Goal: Task Accomplishment & Management: Use online tool/utility

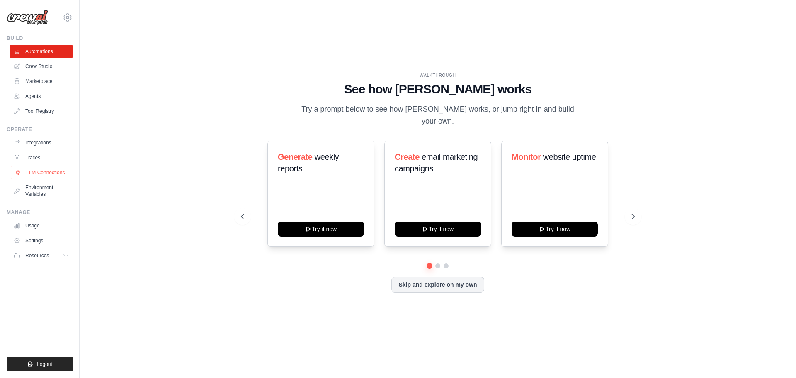
click at [65, 177] on link "LLM Connections" at bounding box center [42, 172] width 63 height 13
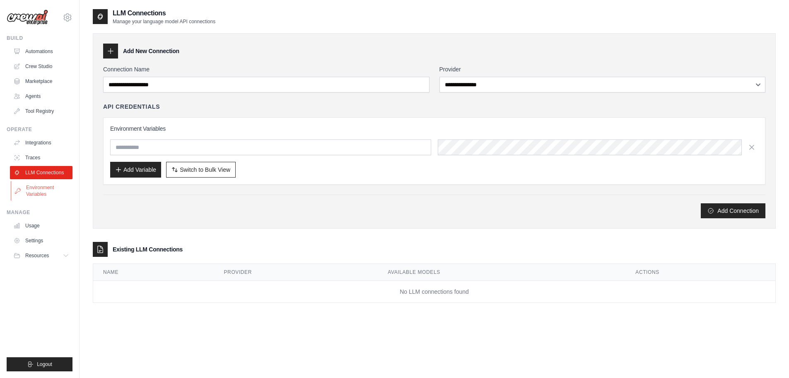
click at [52, 188] on link "Environment Variables" at bounding box center [42, 191] width 63 height 20
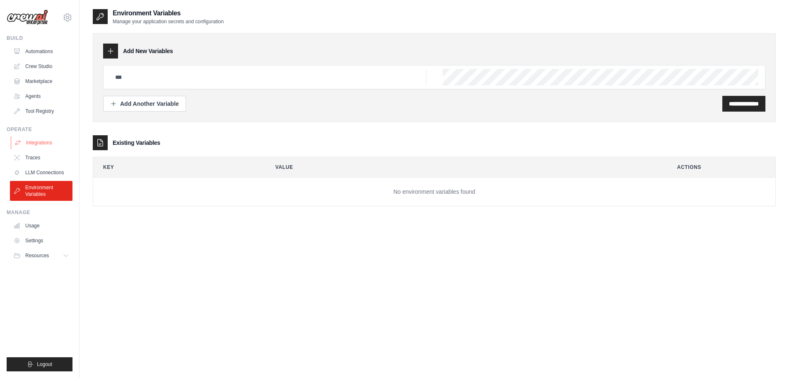
click at [49, 146] on link "Integrations" at bounding box center [42, 142] width 63 height 13
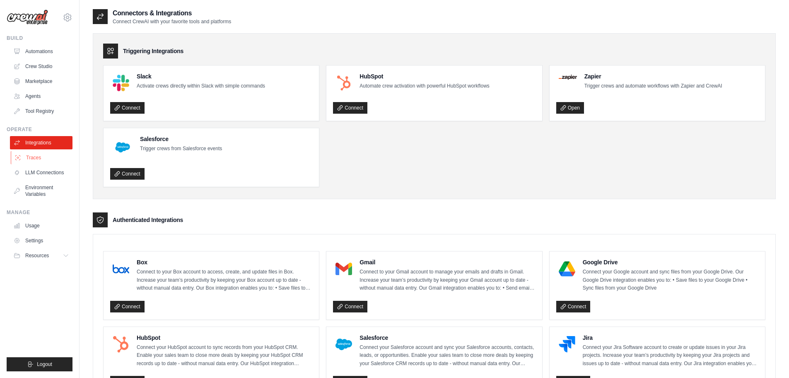
click at [38, 153] on link "Traces" at bounding box center [42, 157] width 63 height 13
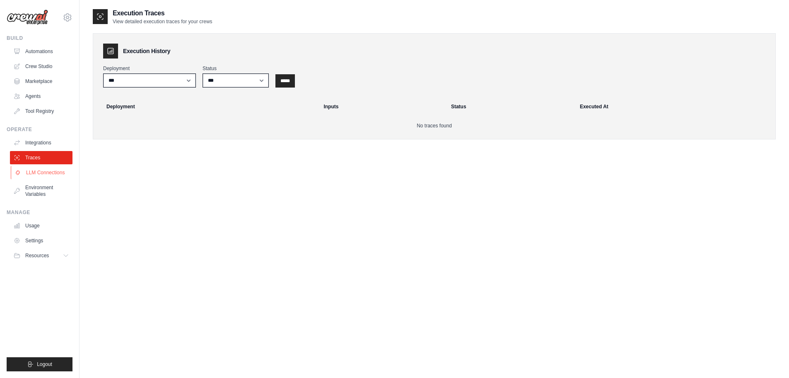
click at [54, 177] on link "LLM Connections" at bounding box center [42, 172] width 63 height 13
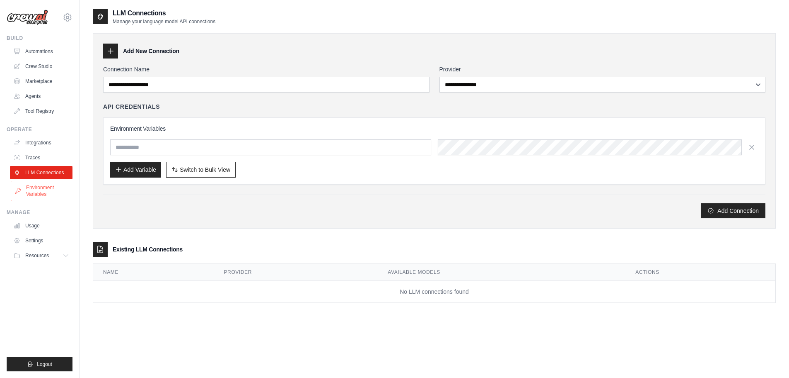
click at [55, 196] on link "Environment Variables" at bounding box center [42, 191] width 63 height 20
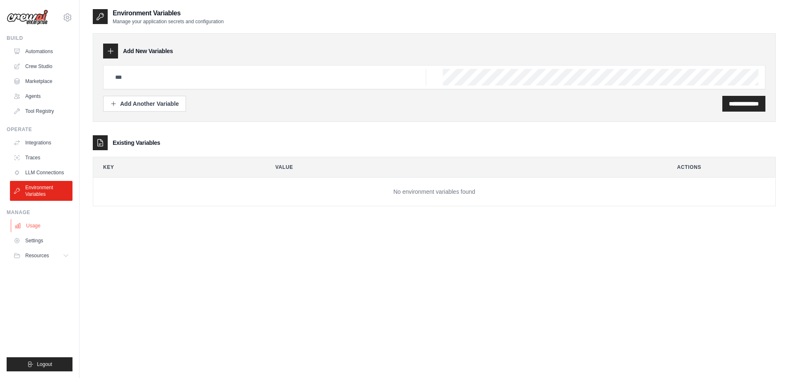
click at [53, 225] on link "Usage" at bounding box center [42, 225] width 63 height 13
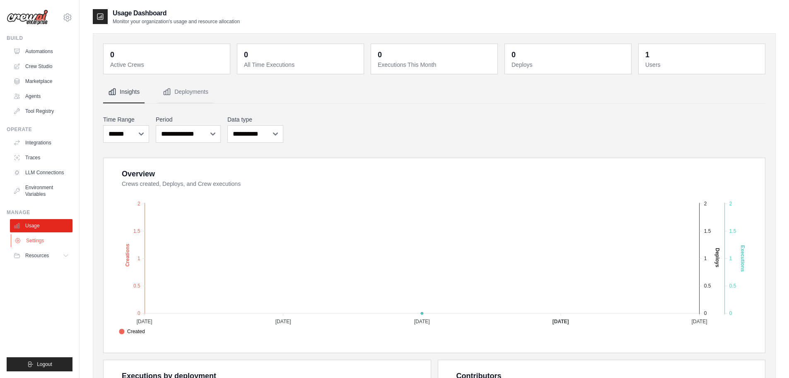
click at [55, 240] on link "Settings" at bounding box center [42, 240] width 63 height 13
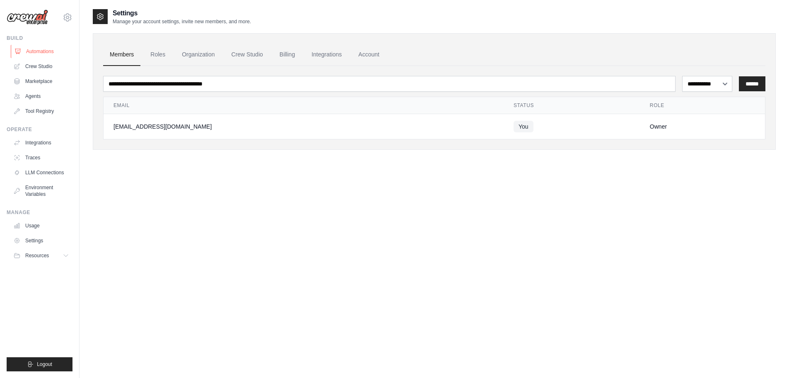
click at [52, 53] on link "Automations" at bounding box center [42, 51] width 63 height 13
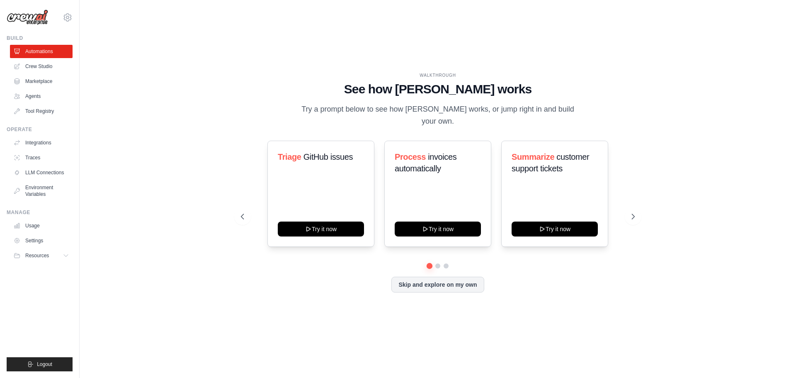
click at [52, 65] on link "Crew Studio" at bounding box center [41, 66] width 63 height 13
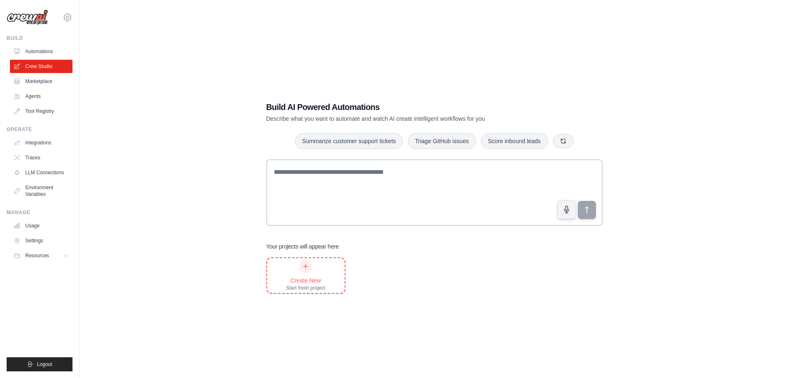
click at [315, 279] on div "Create New" at bounding box center [305, 280] width 39 height 8
click at [46, 113] on link "Tool Registry" at bounding box center [42, 110] width 63 height 13
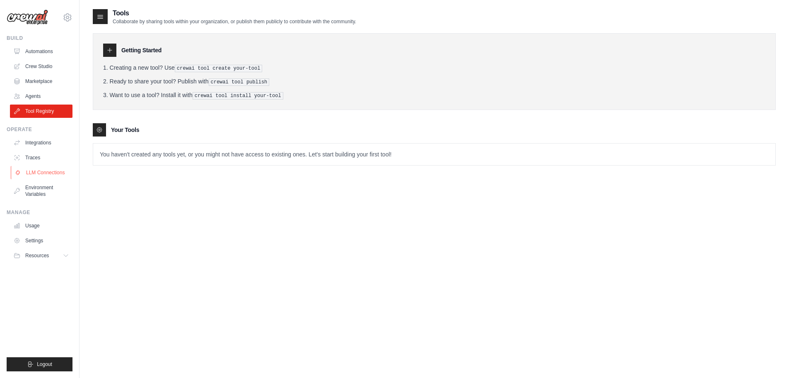
click at [51, 168] on link "LLM Connections" at bounding box center [42, 172] width 63 height 13
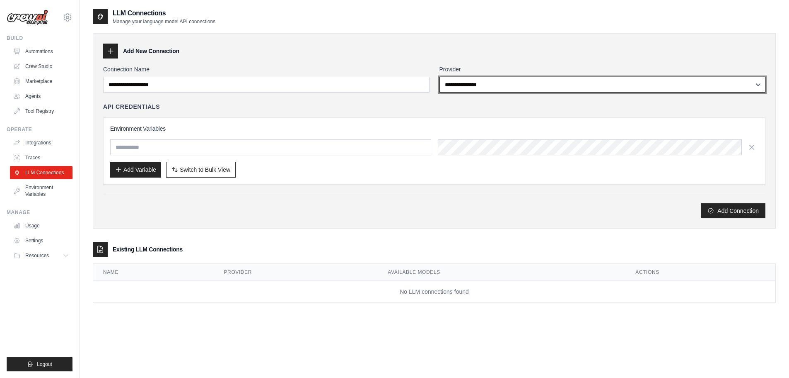
click at [519, 85] on select "**********" at bounding box center [603, 85] width 327 height 16
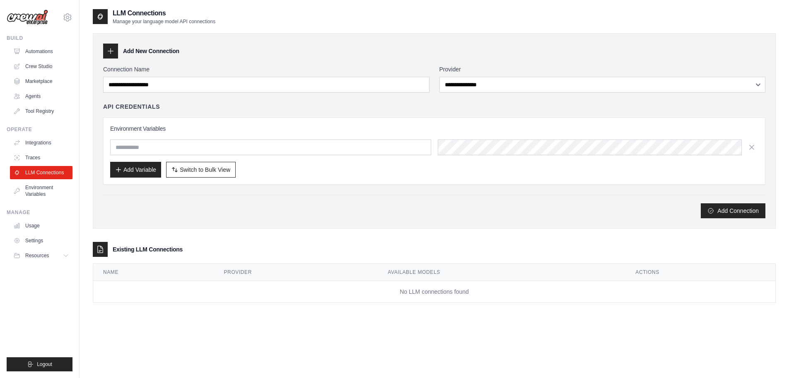
click at [290, 198] on div "Add Connection" at bounding box center [434, 206] width 663 height 24
click at [278, 153] on input "text" at bounding box center [270, 147] width 321 height 16
click at [370, 94] on div "**********" at bounding box center [434, 141] width 663 height 153
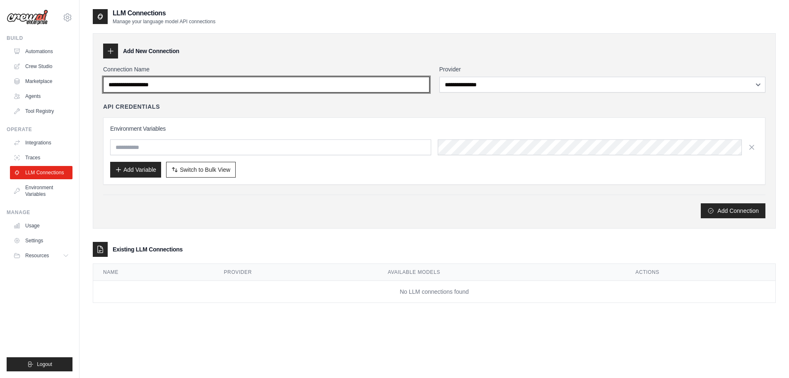
click at [369, 88] on input "Connection Name" at bounding box center [266, 85] width 327 height 16
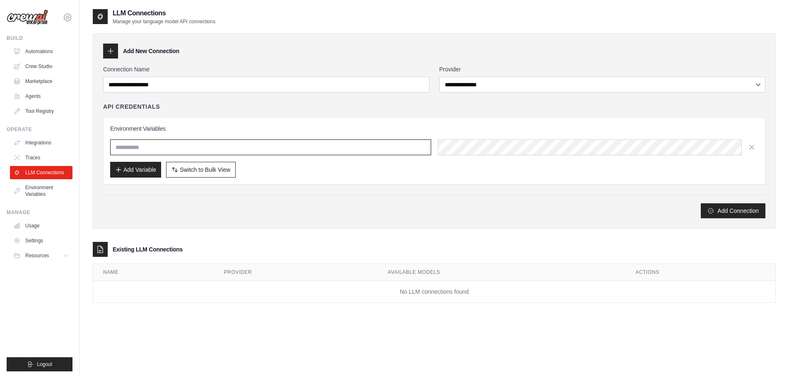
click at [231, 149] on input "text" at bounding box center [270, 147] width 321 height 16
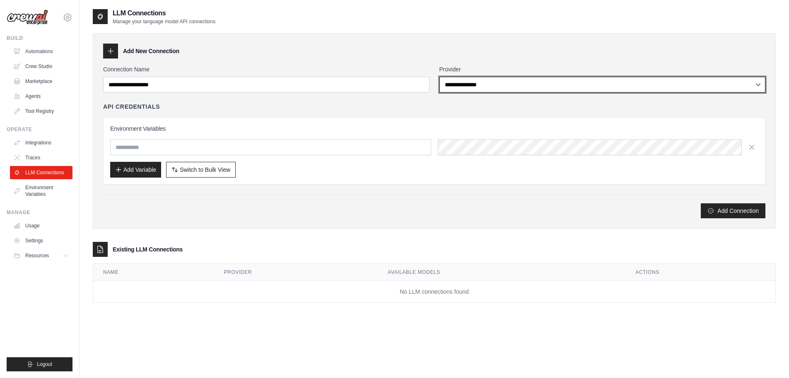
click at [488, 85] on select "**********" at bounding box center [603, 85] width 327 height 16
select select "******"
click at [440, 77] on select "**********" at bounding box center [603, 85] width 327 height 16
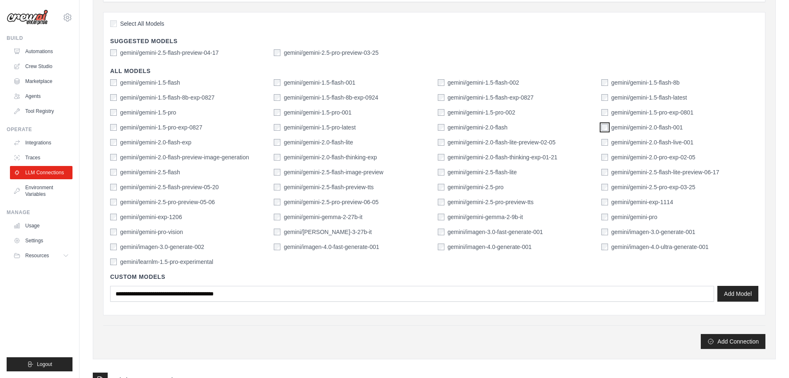
scroll to position [207, 0]
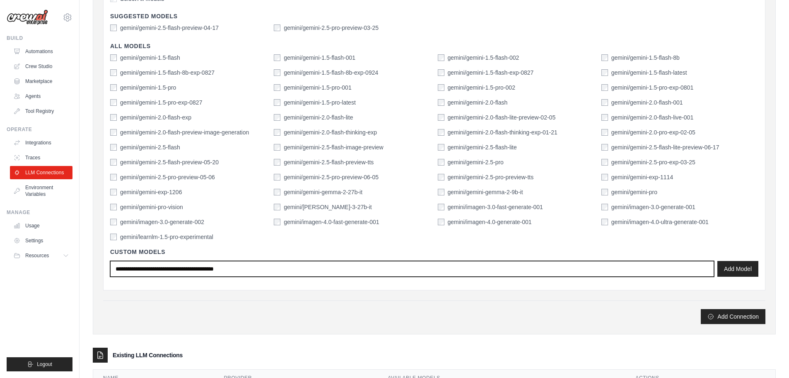
click at [644, 269] on input "text" at bounding box center [412, 269] width 604 height 16
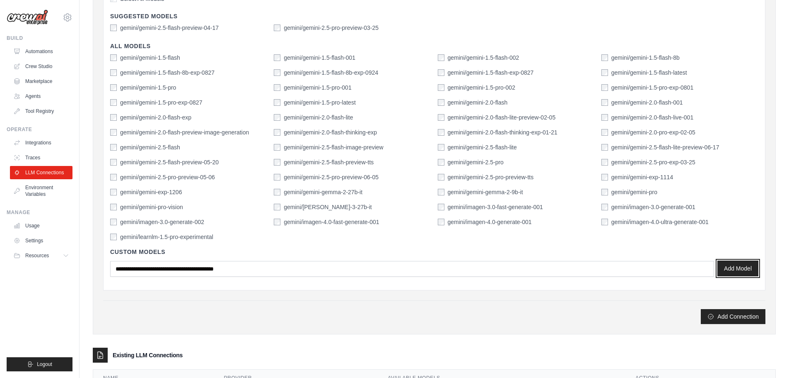
click at [746, 265] on button "Add Model" at bounding box center [738, 268] width 41 height 16
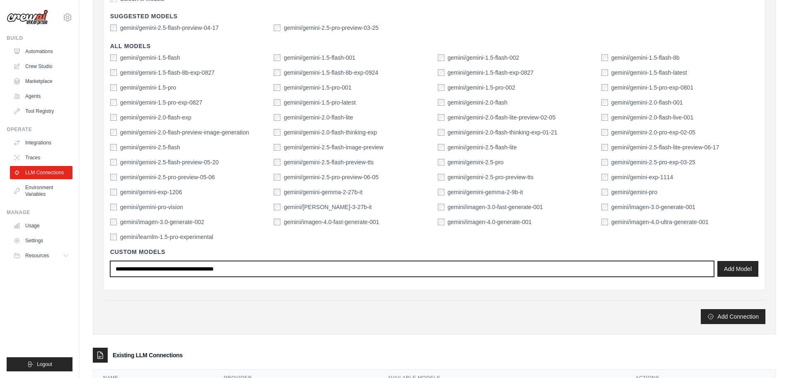
click at [311, 272] on input "text" at bounding box center [412, 269] width 604 height 16
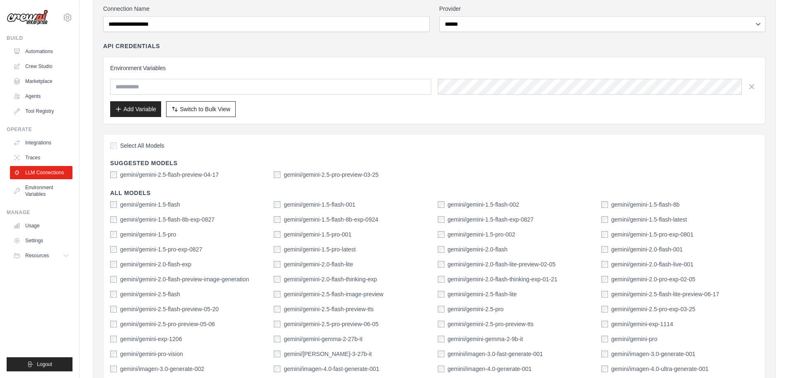
scroll to position [41, 0]
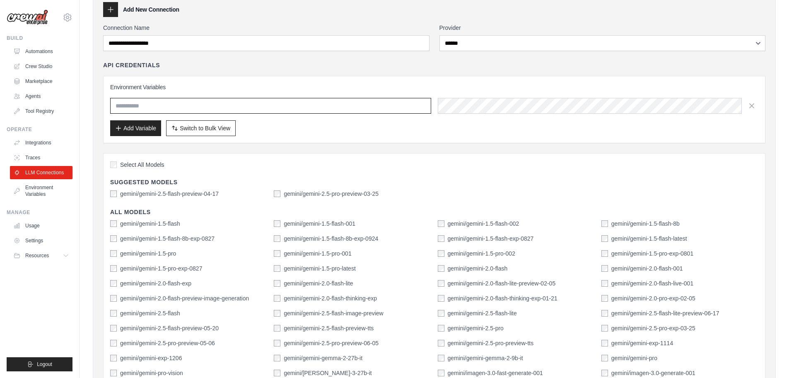
click at [279, 103] on input "text" at bounding box center [270, 106] width 321 height 16
click at [594, 114] on div "Environment Variables Add Variable Switch to Bulk View Switch to Table View" at bounding box center [434, 109] width 649 height 53
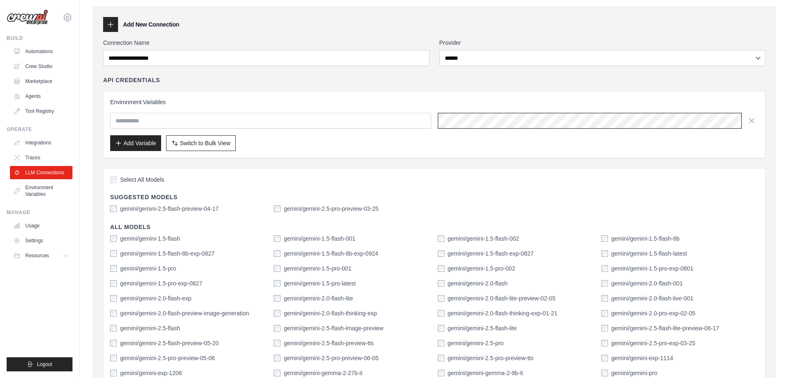
scroll to position [0, 0]
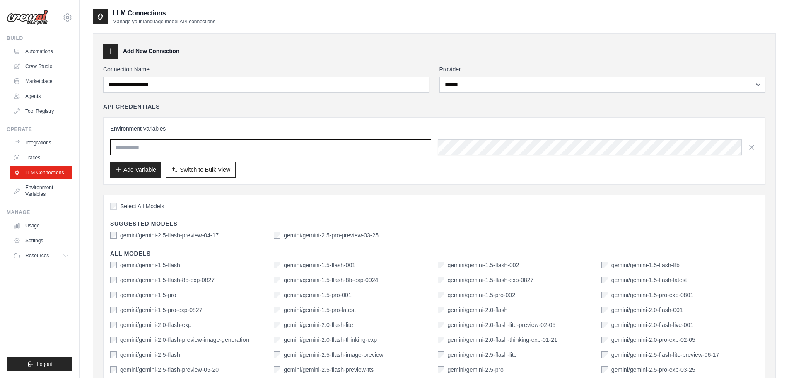
click at [220, 147] on input "text" at bounding box center [270, 147] width 321 height 16
paste input "**********"
type input "**********"
click at [133, 171] on button "Add Variable" at bounding box center [135, 169] width 51 height 16
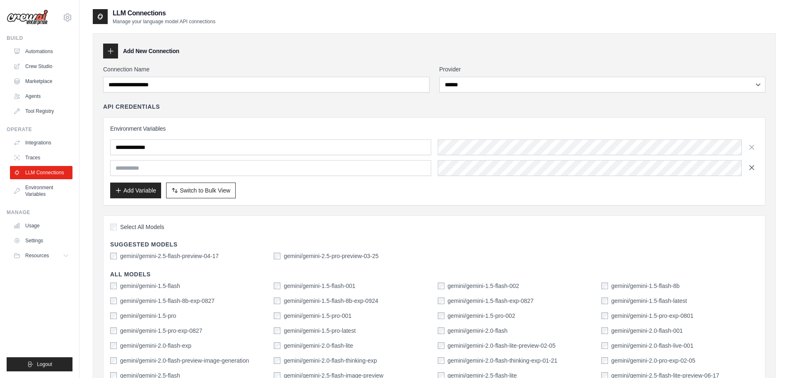
click at [754, 168] on icon "button" at bounding box center [752, 167] width 8 height 8
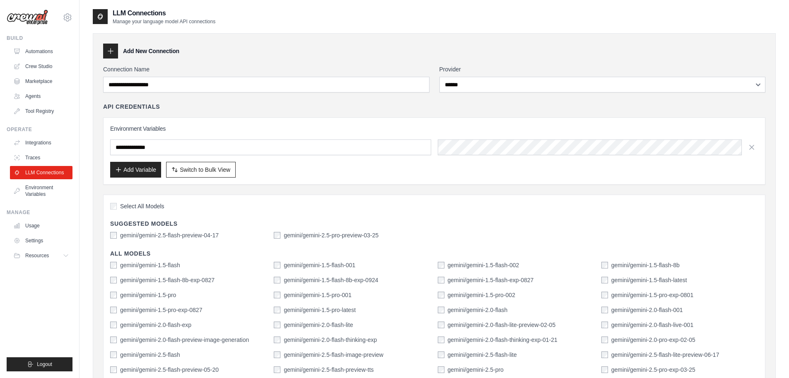
click at [317, 178] on div "**********" at bounding box center [434, 150] width 663 height 67
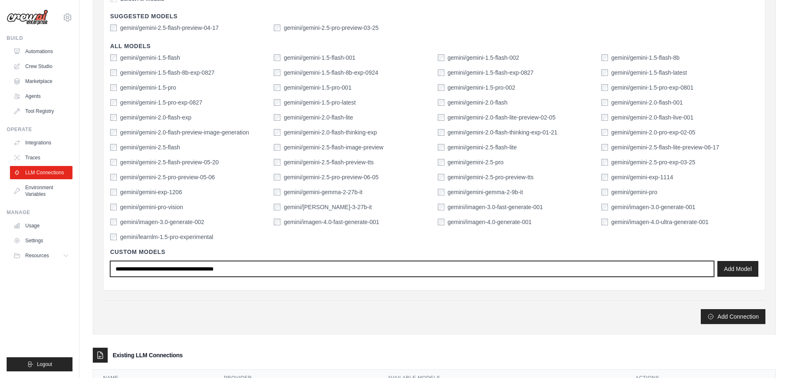
click at [222, 272] on input "text" at bounding box center [412, 269] width 604 height 16
type input "*"
type input "**********"
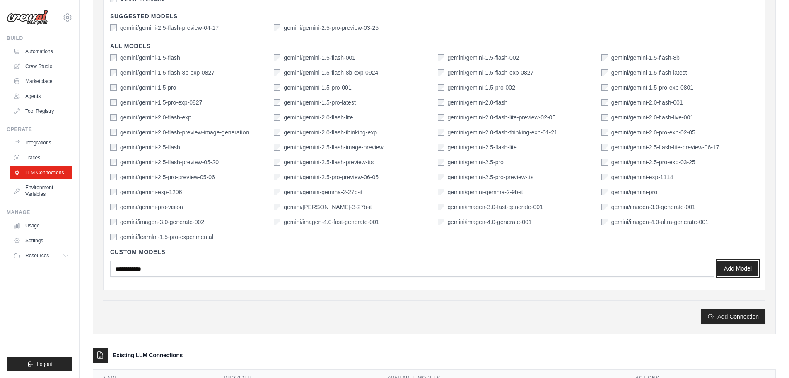
click at [741, 271] on button "Add Model" at bounding box center [738, 268] width 41 height 16
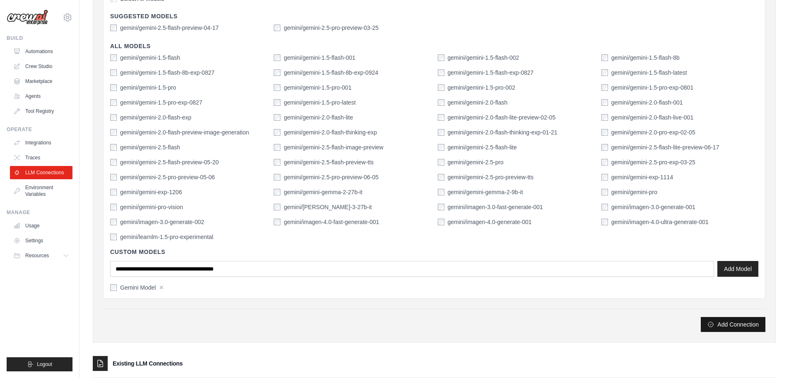
click at [743, 330] on button "Add Connection" at bounding box center [733, 324] width 65 height 15
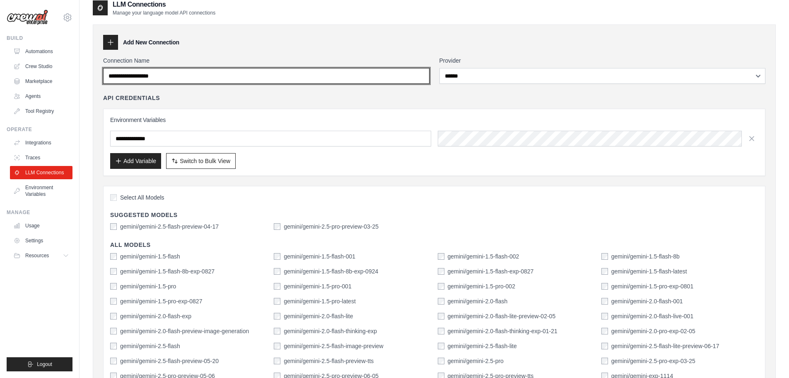
scroll to position [0, 0]
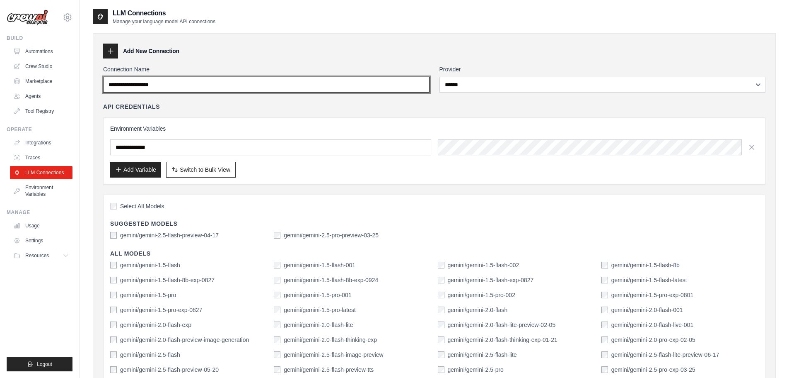
click at [186, 84] on input "Connection Name" at bounding box center [266, 85] width 327 height 16
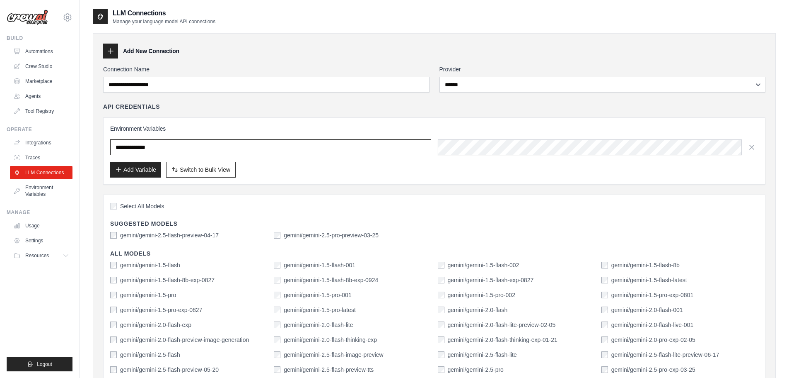
drag, startPoint x: 167, startPoint y: 145, endPoint x: 111, endPoint y: 130, distance: 58.4
click at [103, 138] on div "**********" at bounding box center [434, 150] width 663 height 67
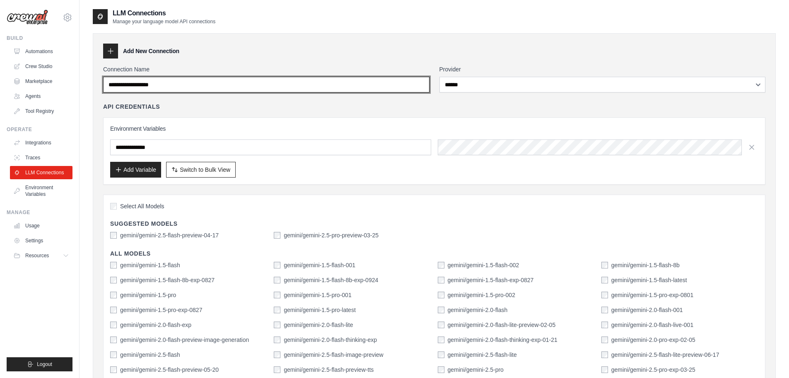
click at [180, 85] on input "Connection Name" at bounding box center [266, 85] width 327 height 16
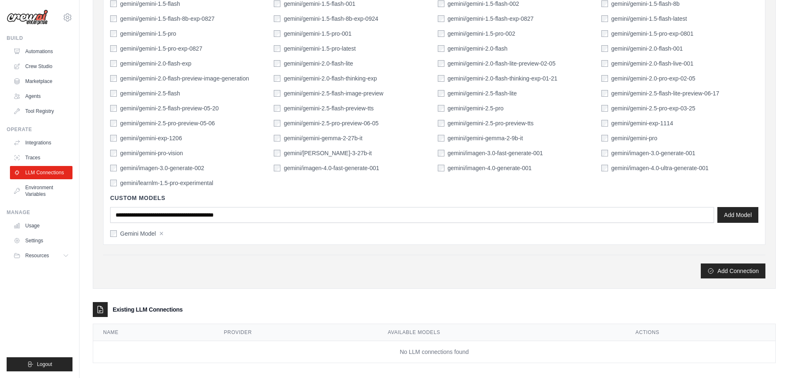
scroll to position [268, 0]
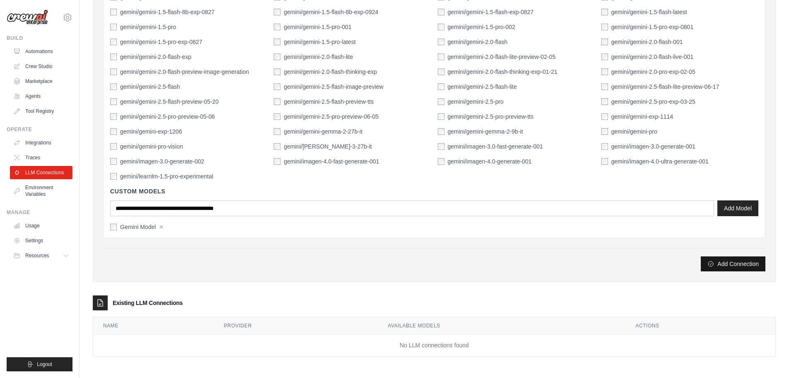
type input "**********"
click at [729, 265] on button "Add Connection" at bounding box center [733, 263] width 65 height 15
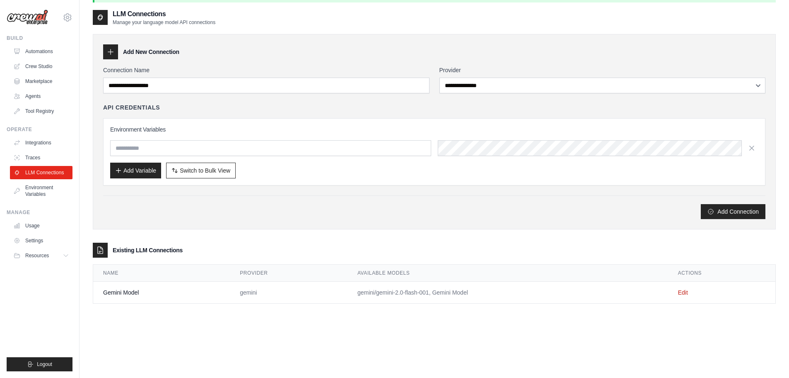
scroll to position [45, 0]
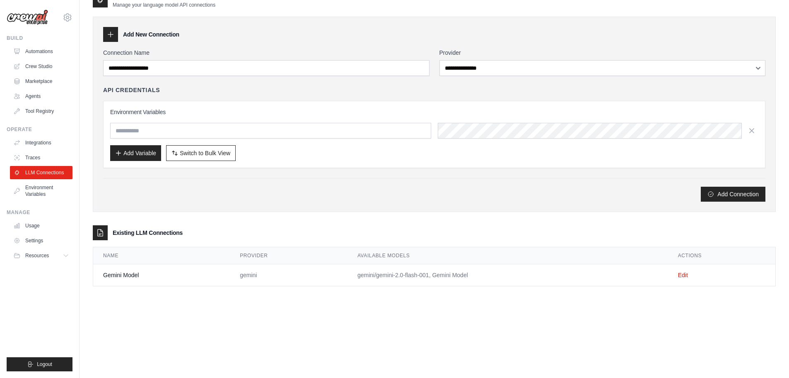
click at [128, 272] on td "Gemini Model" at bounding box center [161, 275] width 137 height 22
click at [684, 276] on link "Edit" at bounding box center [683, 274] width 10 height 7
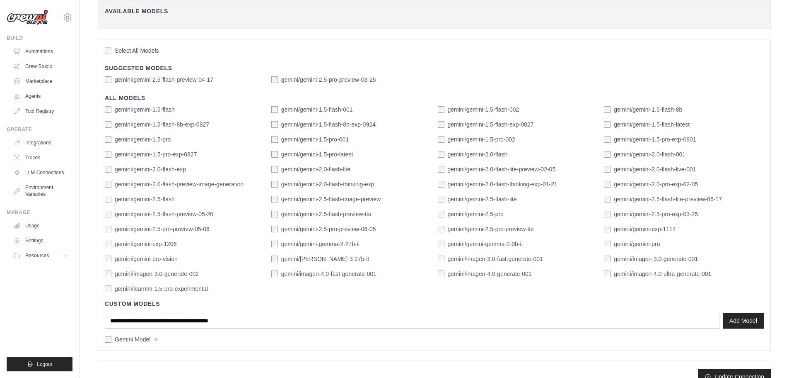
scroll to position [180, 0]
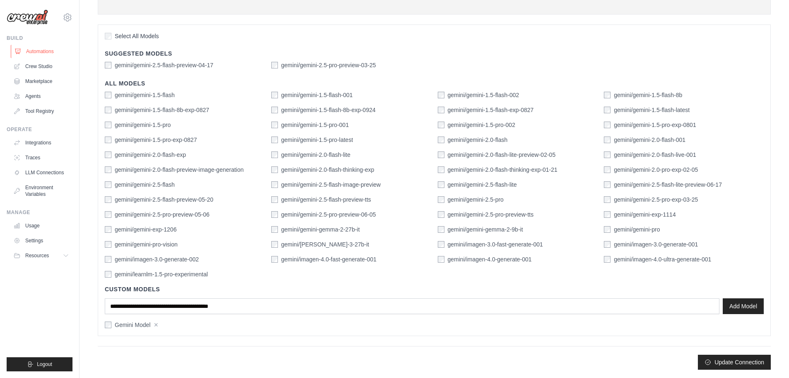
click at [46, 50] on link "Automations" at bounding box center [42, 51] width 63 height 13
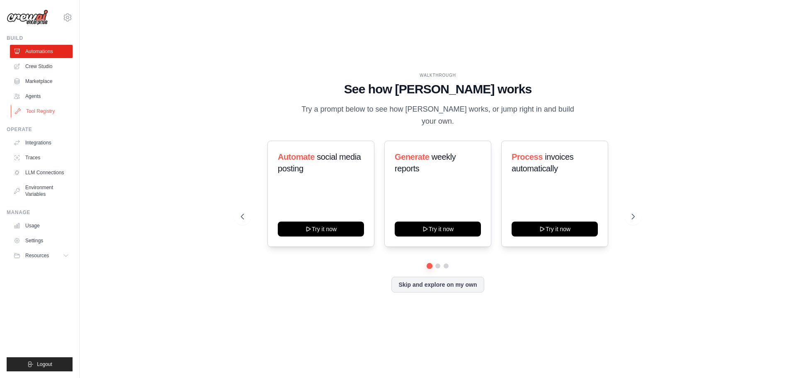
click at [56, 111] on link "Tool Registry" at bounding box center [42, 110] width 63 height 13
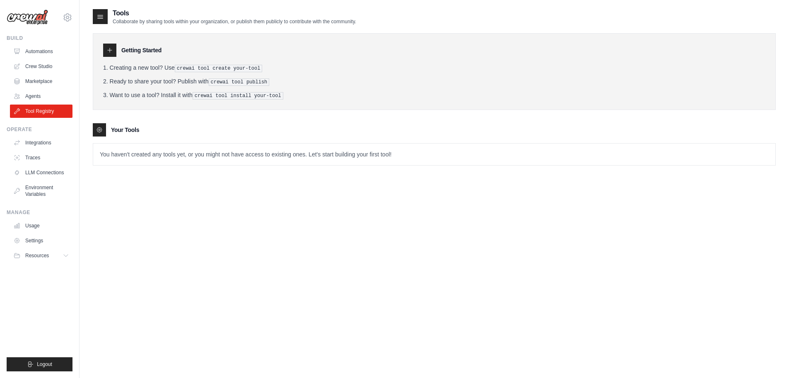
click at [149, 155] on p "You haven't created any tools yet, or you might not have access to existing one…" at bounding box center [434, 154] width 683 height 22
click at [44, 94] on link "Agents" at bounding box center [42, 96] width 63 height 13
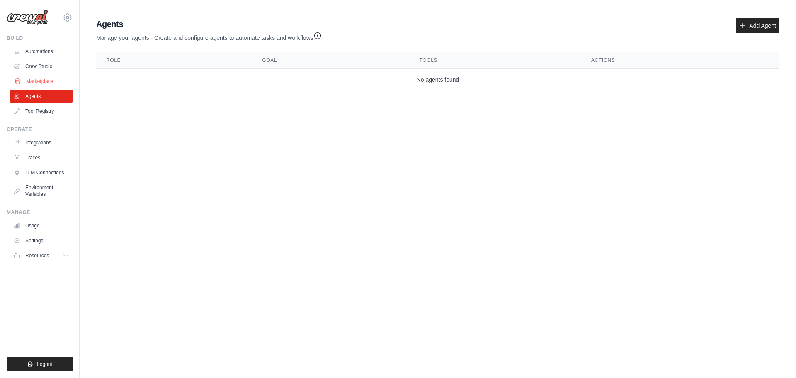
click at [50, 78] on link "Marketplace" at bounding box center [42, 81] width 63 height 13
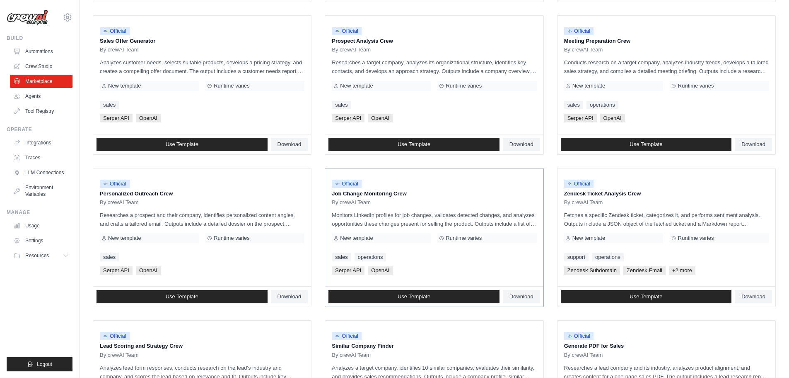
scroll to position [290, 0]
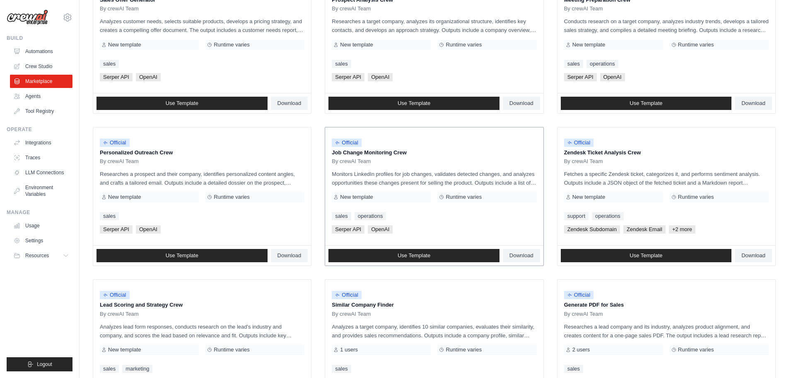
click at [469, 194] on span "Runtime varies" at bounding box center [464, 197] width 36 height 7
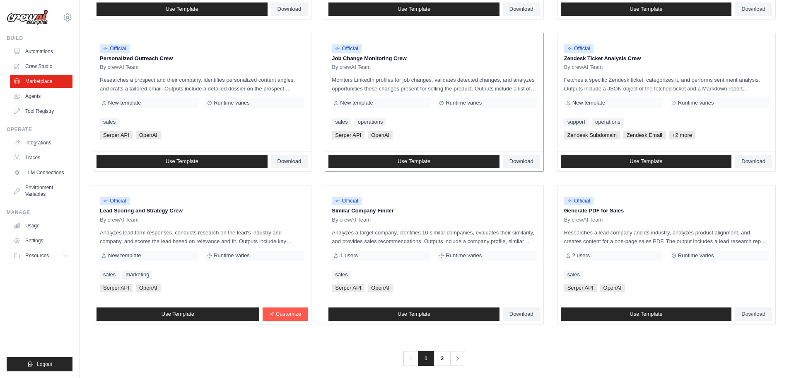
scroll to position [390, 0]
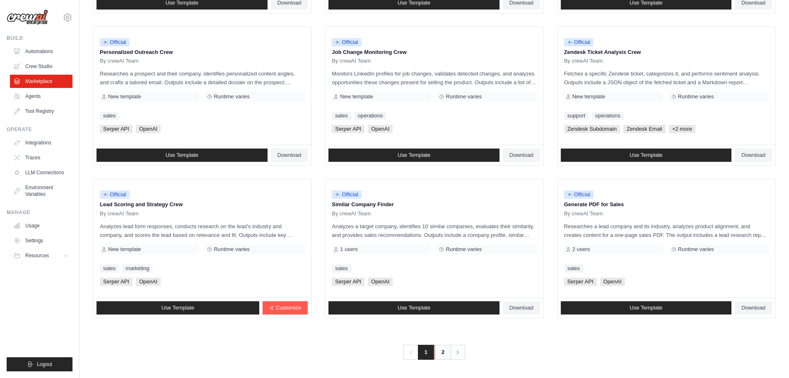
click at [441, 352] on link "2" at bounding box center [443, 351] width 17 height 15
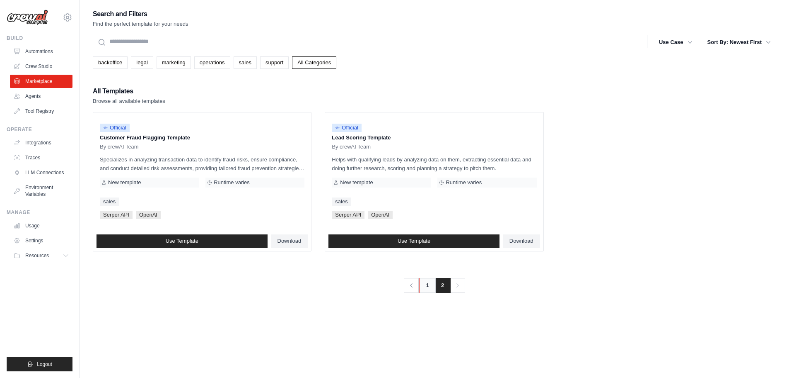
click at [423, 290] on link "1" at bounding box center [427, 285] width 17 height 15
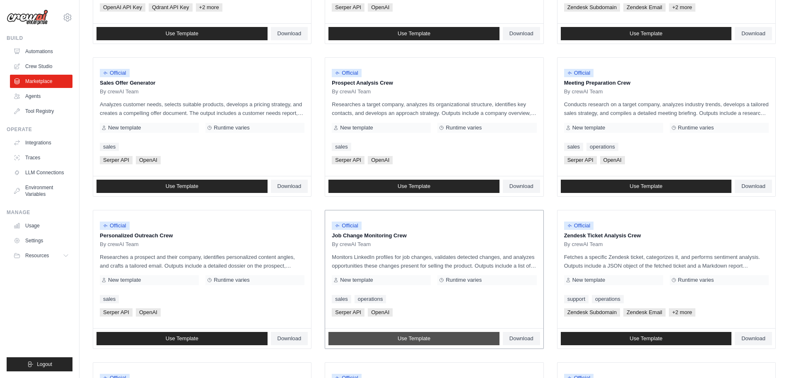
scroll to position [390, 0]
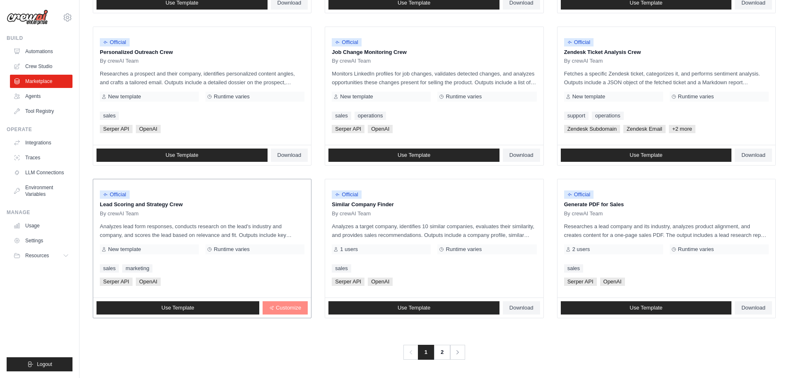
click at [278, 305] on span "Customize" at bounding box center [288, 307] width 25 height 7
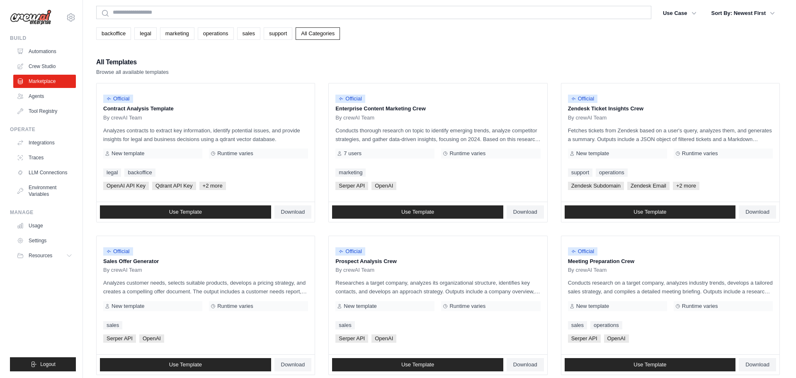
scroll to position [0, 0]
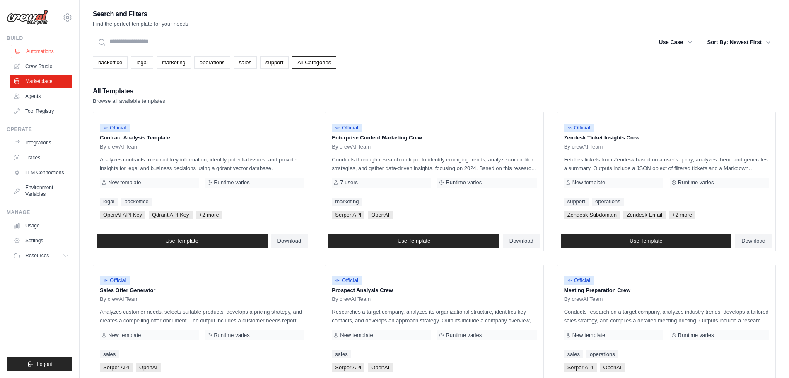
click at [45, 50] on link "Automations" at bounding box center [42, 51] width 63 height 13
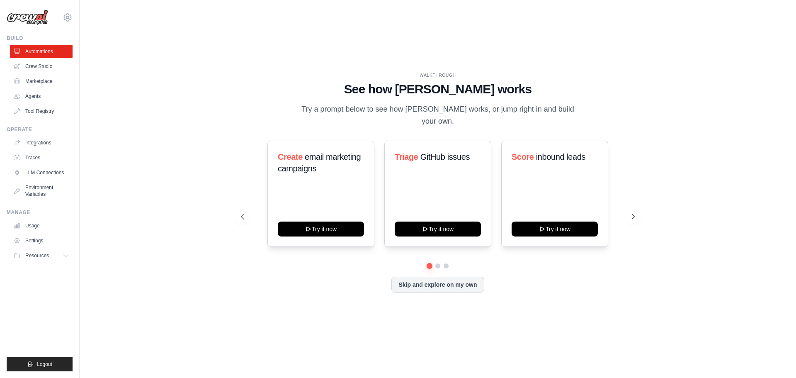
click at [50, 69] on link "Crew Studio" at bounding box center [41, 66] width 63 height 13
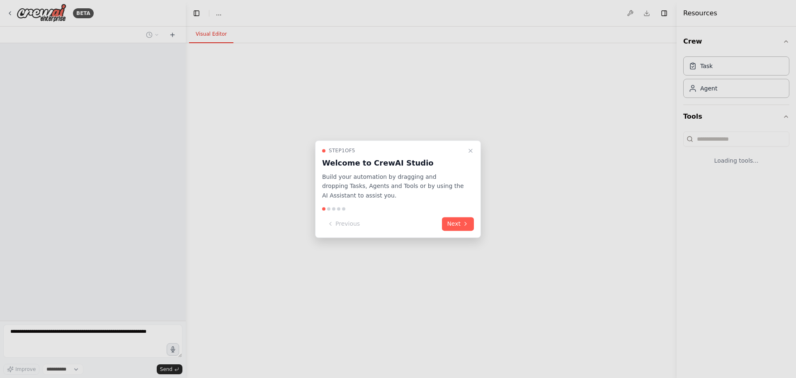
select select "****"
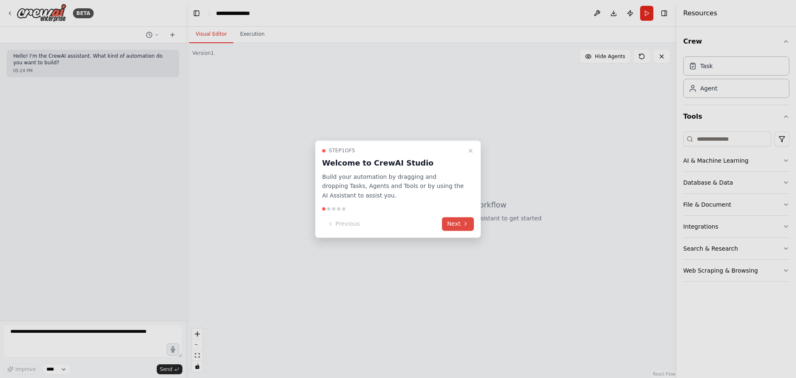
click at [465, 225] on icon at bounding box center [466, 223] width 2 height 3
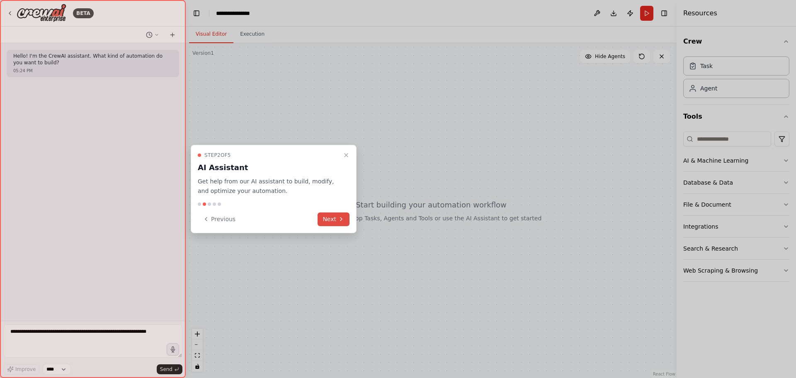
click at [337, 217] on button "Next" at bounding box center [333, 219] width 32 height 14
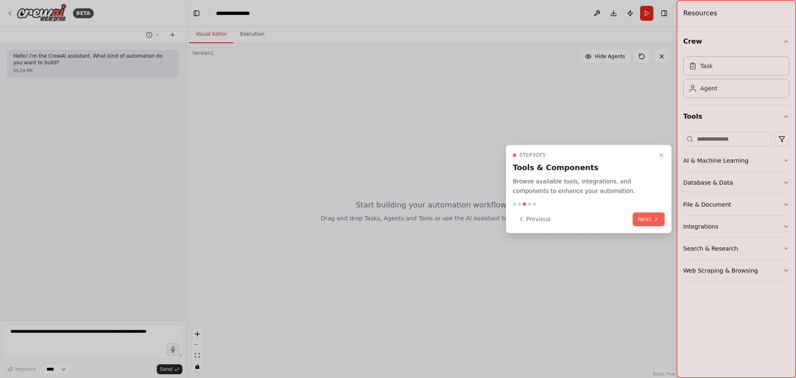
click at [655, 221] on icon at bounding box center [656, 218] width 7 height 7
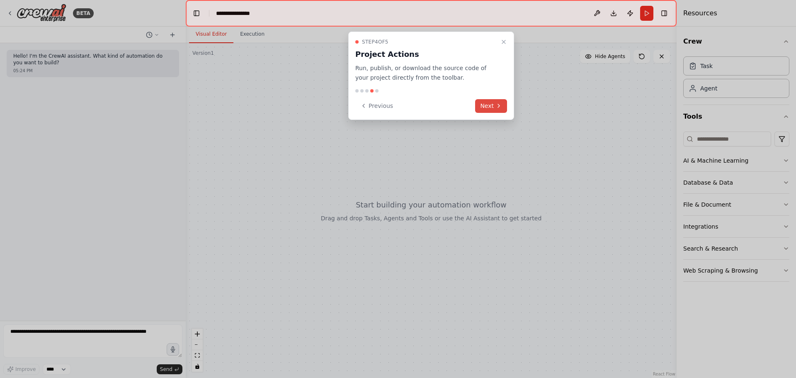
click at [496, 110] on button "Next" at bounding box center [491, 106] width 32 height 14
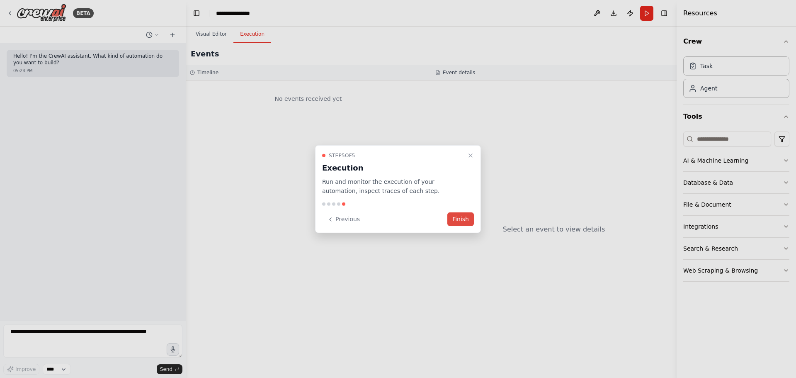
click at [465, 221] on button "Finish" at bounding box center [460, 219] width 27 height 14
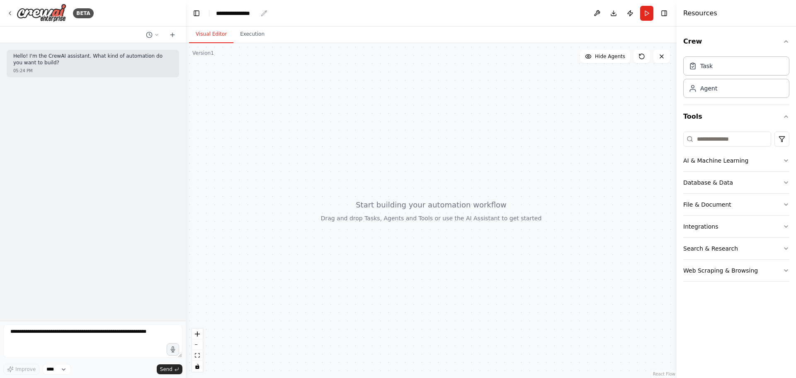
click at [235, 12] on div "**********" at bounding box center [236, 13] width 41 height 8
click at [235, 12] on div "**********" at bounding box center [247, 13] width 62 height 8
click at [271, 86] on div at bounding box center [431, 210] width 491 height 334
click at [706, 323] on div "Crew Task Agent Tools AI & Machine Learning Database & Data File & Document Int…" at bounding box center [735, 202] width 119 height 351
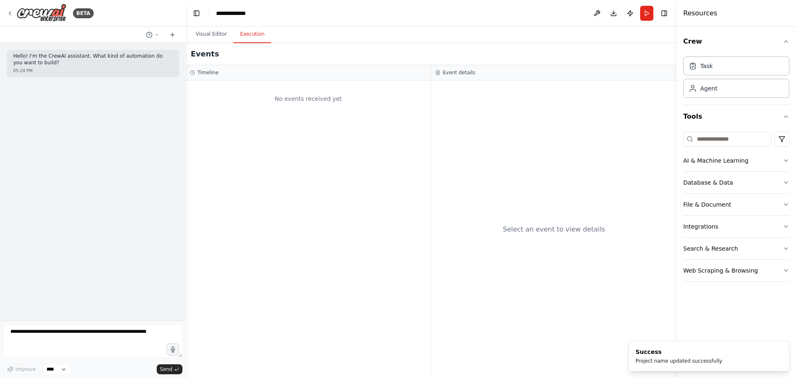
click at [233, 38] on button "Execution" at bounding box center [252, 34] width 38 height 17
click at [219, 34] on button "Visual Editor" at bounding box center [211, 34] width 44 height 17
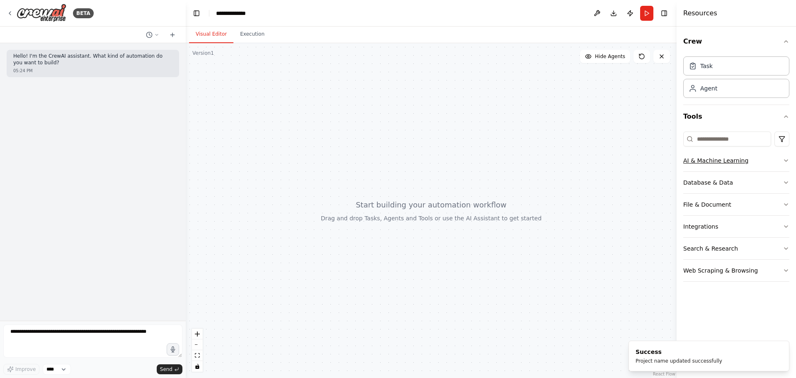
click at [773, 165] on button "AI & Machine Learning" at bounding box center [736, 161] width 106 height 22
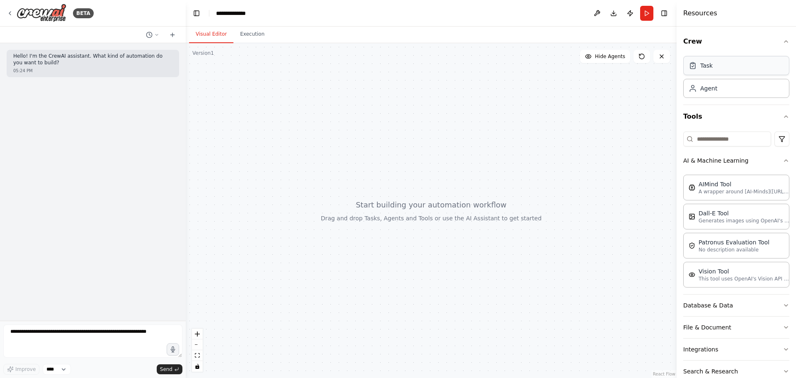
click at [761, 64] on div "Task" at bounding box center [736, 65] width 106 height 19
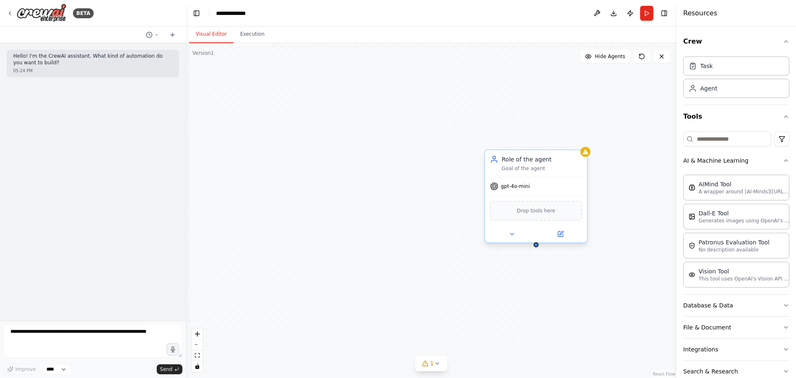
click at [585, 165] on div "Role of the agent Goal of the agent" at bounding box center [536, 163] width 102 height 27
click at [522, 189] on span "gpt-4o-mini" at bounding box center [515, 186] width 29 height 7
click at [566, 235] on button at bounding box center [560, 234] width 47 height 10
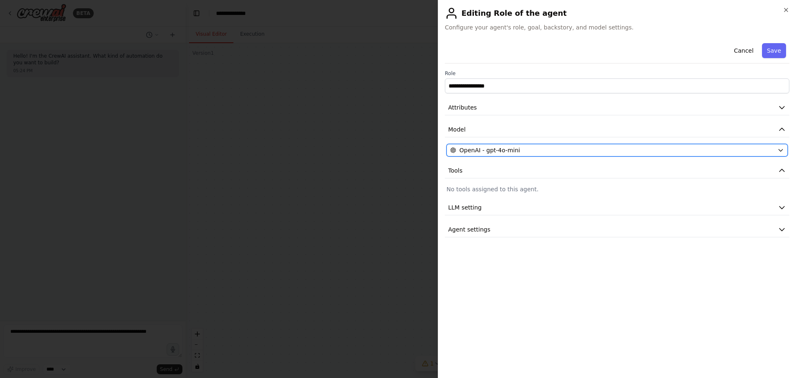
click at [543, 150] on div "OpenAI - gpt-4o-mini" at bounding box center [612, 150] width 324 height 8
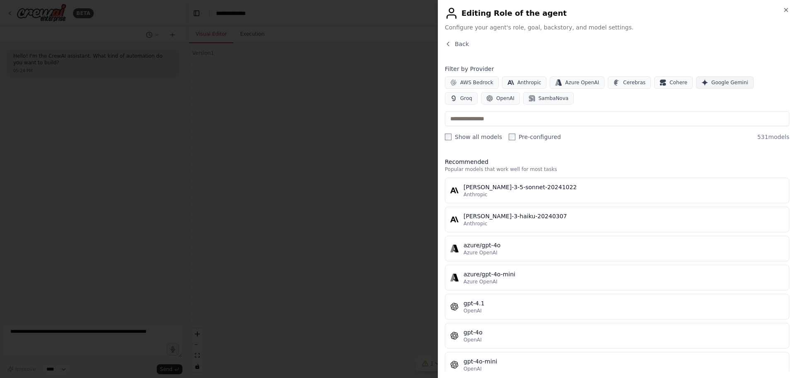
click at [705, 79] on button "Google Gemini" at bounding box center [725, 82] width 58 height 12
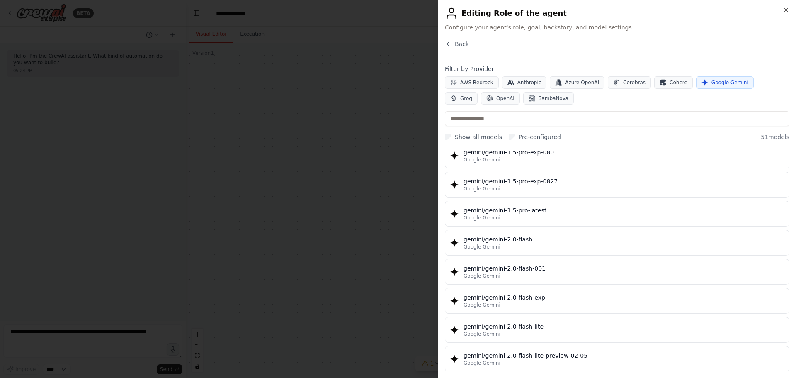
scroll to position [373, 0]
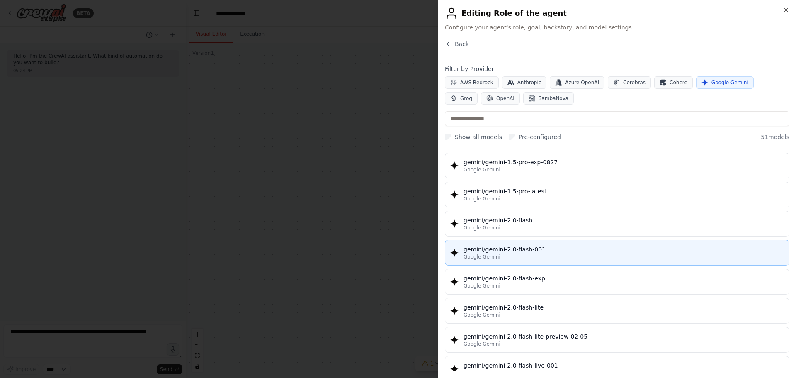
click at [587, 246] on div "gemini/gemini-2.0-flash-001" at bounding box center [623, 249] width 320 height 8
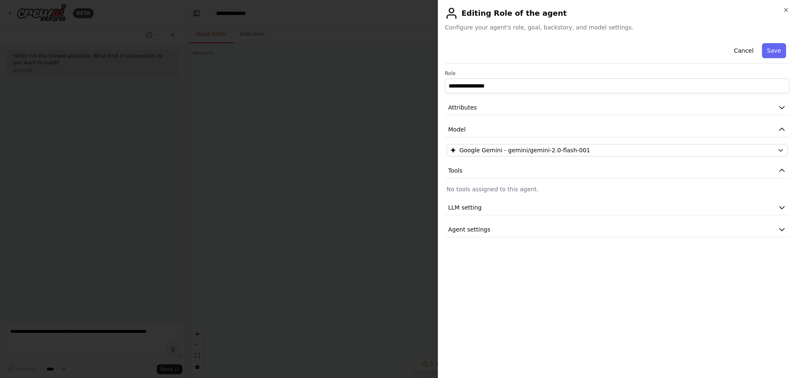
click at [511, 191] on p "No tools assigned to this agent." at bounding box center [616, 189] width 341 height 8
click at [500, 208] on button "LLM setting" at bounding box center [617, 207] width 344 height 15
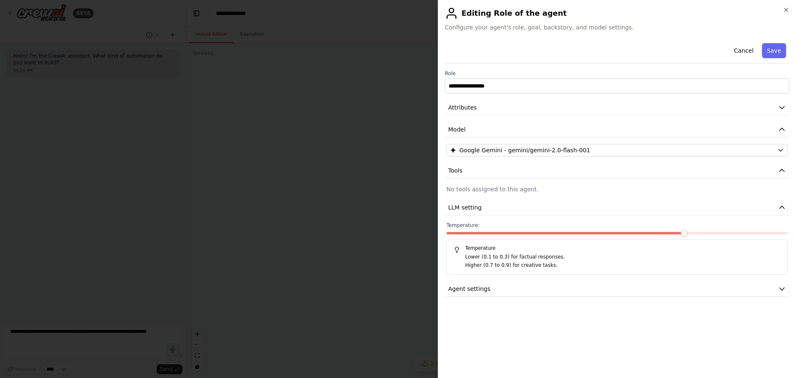
click at [520, 257] on p "Lower (0.1 to 0.3) for factual responses." at bounding box center [622, 257] width 315 height 8
click at [494, 292] on button "Agent settings" at bounding box center [617, 288] width 344 height 15
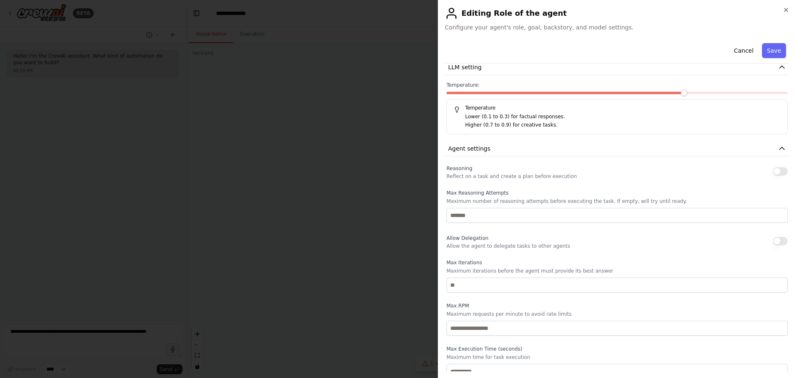
scroll to position [148, 0]
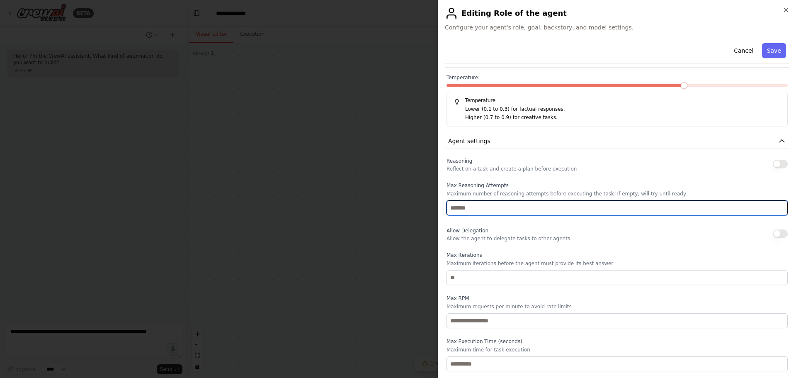
click at [490, 202] on input "number" at bounding box center [616, 207] width 341 height 15
click at [776, 211] on input "*" at bounding box center [616, 207] width 341 height 15
click at [774, 205] on input "*" at bounding box center [616, 207] width 341 height 15
click at [773, 211] on input "*" at bounding box center [616, 207] width 341 height 15
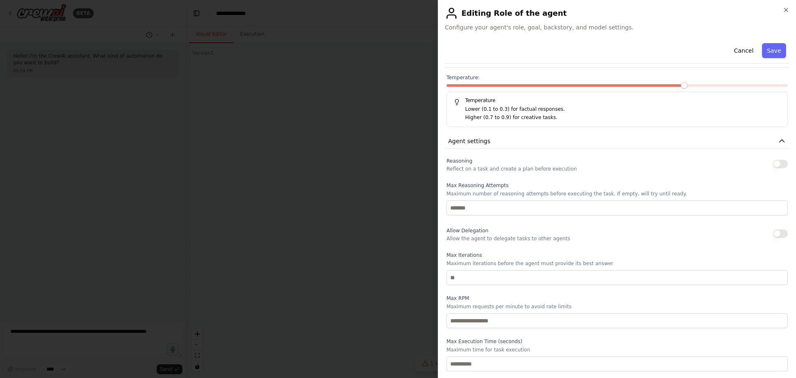
click at [662, 235] on div "Allow Delegation Allow the agent to delegate tasks to other agents" at bounding box center [616, 233] width 341 height 17
click at [483, 169] on font "Reflita sobre uma tarefa e crie um plano antes da execução" at bounding box center [520, 169] width 149 height 6
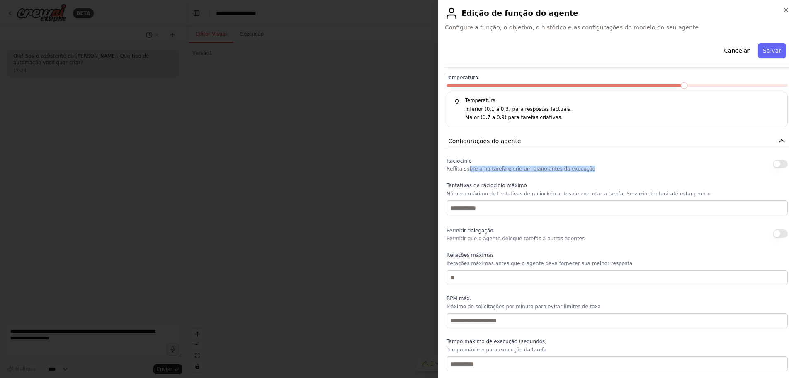
drag, startPoint x: 466, startPoint y: 170, endPoint x: 588, endPoint y: 172, distance: 122.3
click at [588, 172] on div "Raciocínio Reflita sobre uma tarefa e crie um plano antes da execução" at bounding box center [616, 163] width 341 height 17
drag, startPoint x: 448, startPoint y: 183, endPoint x: 491, endPoint y: 201, distance: 46.3
click at [516, 184] on div "Raciocínio Reflita sobre uma tarefa e crie um plano antes da execução Tentativa…" at bounding box center [617, 262] width 344 height 215
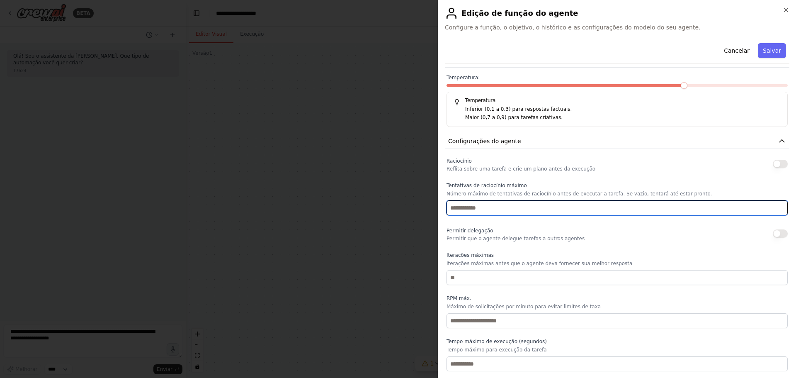
click at [486, 203] on input "*" at bounding box center [616, 207] width 341 height 15
click at [772, 211] on input "*" at bounding box center [616, 207] width 341 height 15
click at [774, 209] on input "*" at bounding box center [616, 207] width 341 height 15
click at [774, 210] on input "*" at bounding box center [616, 207] width 341 height 15
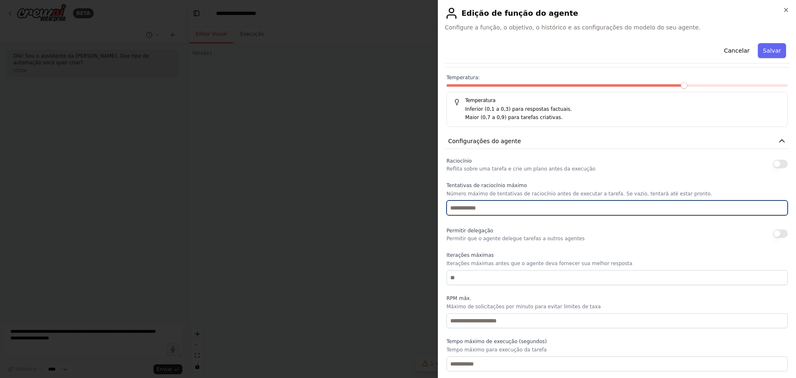
click at [774, 210] on input "*" at bounding box center [616, 207] width 341 height 15
click at [774, 207] on input "*" at bounding box center [616, 207] width 341 height 15
click at [773, 213] on input "*" at bounding box center [616, 207] width 341 height 15
type input "*"
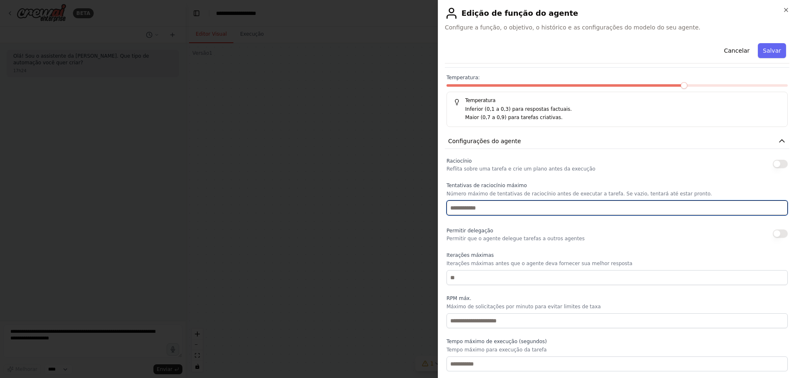
click at [772, 209] on input "*" at bounding box center [616, 207] width 341 height 15
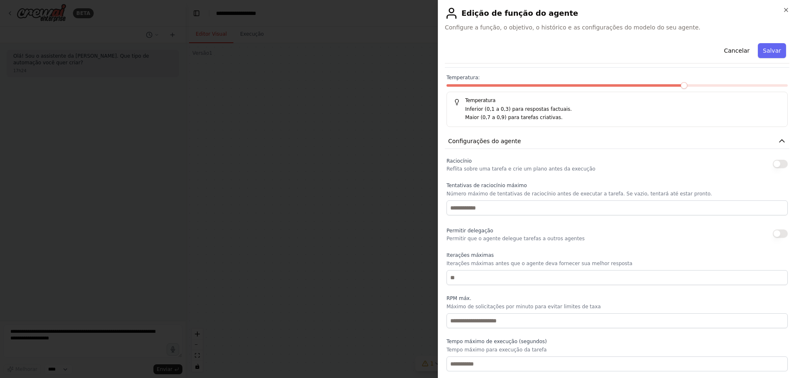
click at [690, 236] on div "Permitir delegação Permitir que o agente delegue tarefas a outros agentes" at bounding box center [616, 233] width 341 height 17
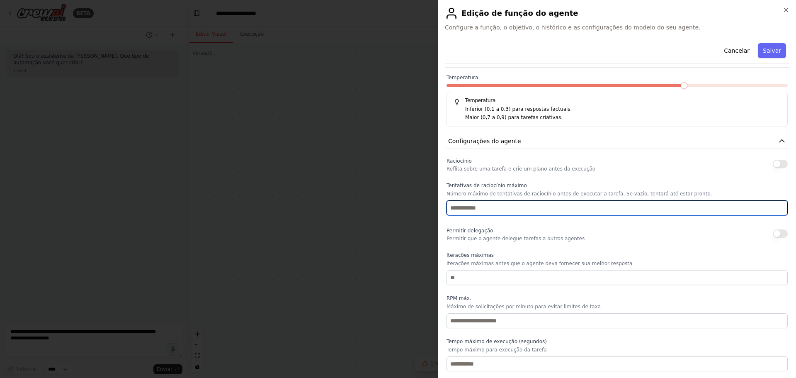
click at [716, 212] on input "*" at bounding box center [616, 207] width 341 height 15
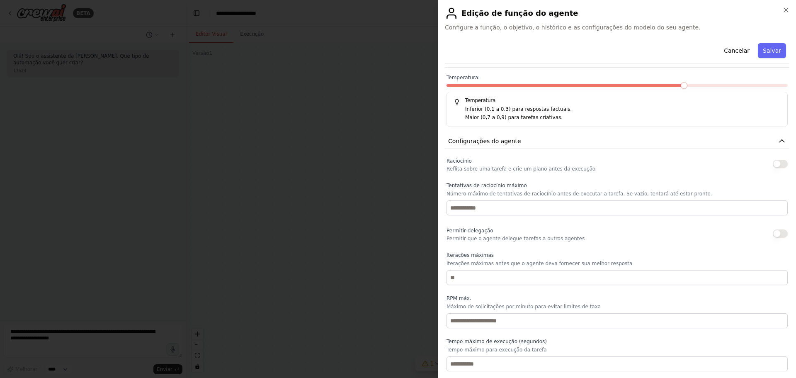
click at [701, 234] on div "Permitir delegação Permitir que o agente delegue tarefas a outros agentes" at bounding box center [616, 233] width 341 height 17
drag, startPoint x: 455, startPoint y: 264, endPoint x: 605, endPoint y: 264, distance: 150.0
click at [605, 264] on font "Iterações máximas antes que o agente deva fornecer sua melhor resposta" at bounding box center [539, 263] width 186 height 6
click at [618, 262] on p "Iterações máximas antes que o agente deva fornecer sua melhor resposta" at bounding box center [616, 263] width 341 height 7
type input "*"
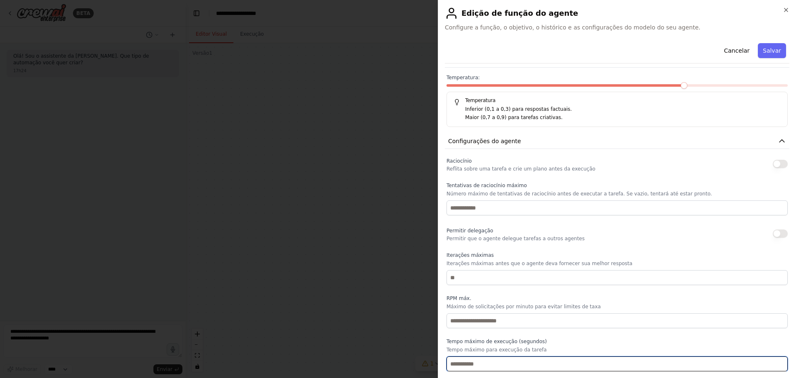
click at [775, 361] on input "*" at bounding box center [616, 363] width 341 height 15
click at [774, 365] on input "*" at bounding box center [616, 363] width 341 height 15
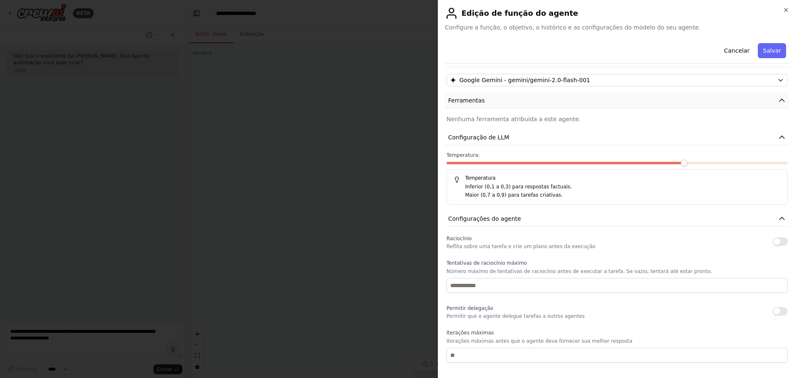
scroll to position [0, 0]
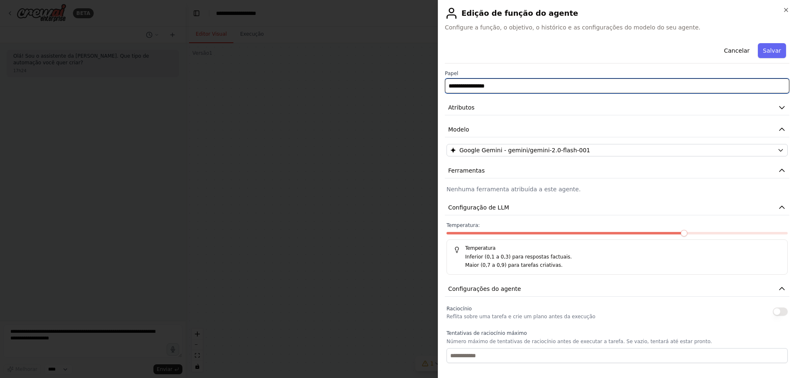
click at [519, 85] on input "**********" at bounding box center [617, 85] width 344 height 15
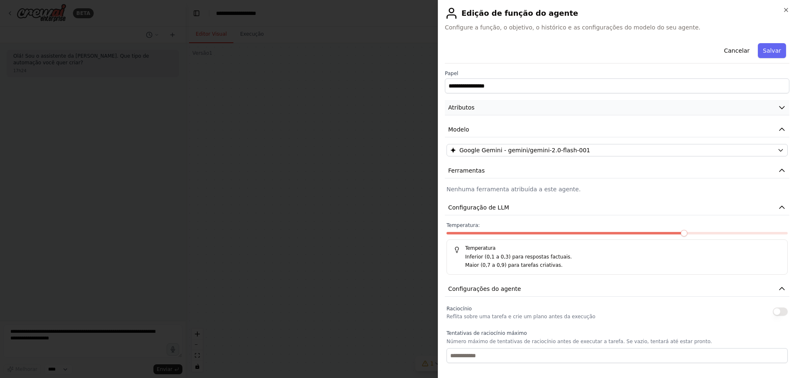
click at [511, 109] on button "Atributos" at bounding box center [617, 107] width 344 height 15
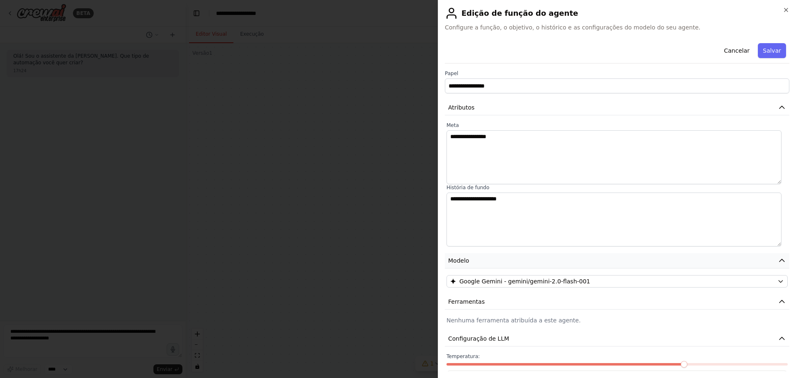
click at [486, 258] on button "Modelo" at bounding box center [617, 260] width 344 height 15
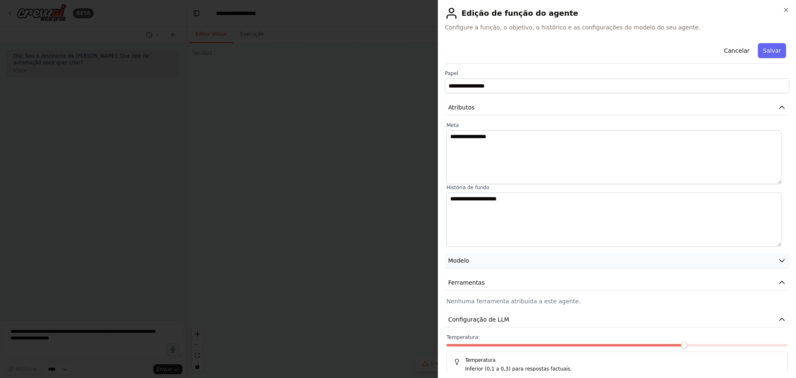
click at [483, 265] on button "Modelo" at bounding box center [617, 260] width 344 height 15
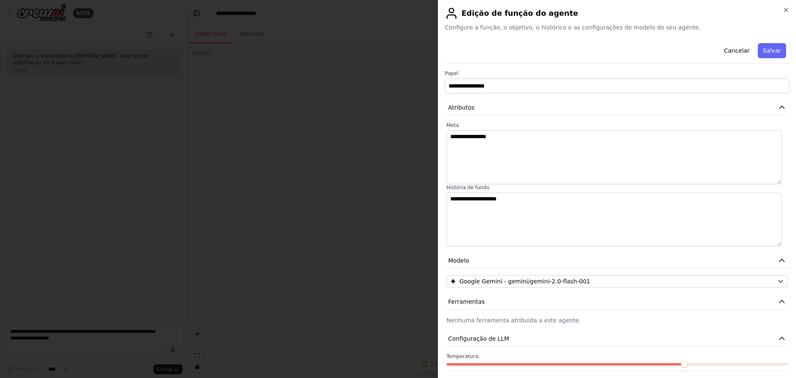
click at [407, 183] on div at bounding box center [398, 189] width 796 height 378
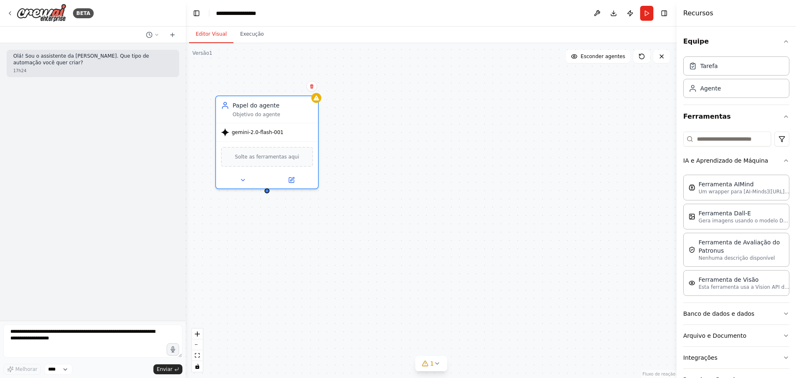
drag, startPoint x: 588, startPoint y: 157, endPoint x: 319, endPoint y: 101, distance: 274.6
click at [319, 101] on div "Papel do agente Objetivo do agente gemini-2.0-flash-001 Solte as ferramentas aq…" at bounding box center [431, 210] width 491 height 334
click at [258, 38] on button "Execução" at bounding box center [251, 34] width 37 height 17
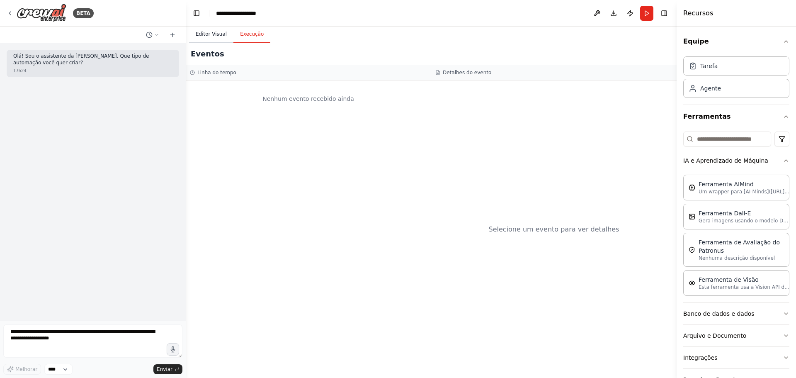
click at [218, 33] on font "Editor Visual" at bounding box center [211, 34] width 31 height 6
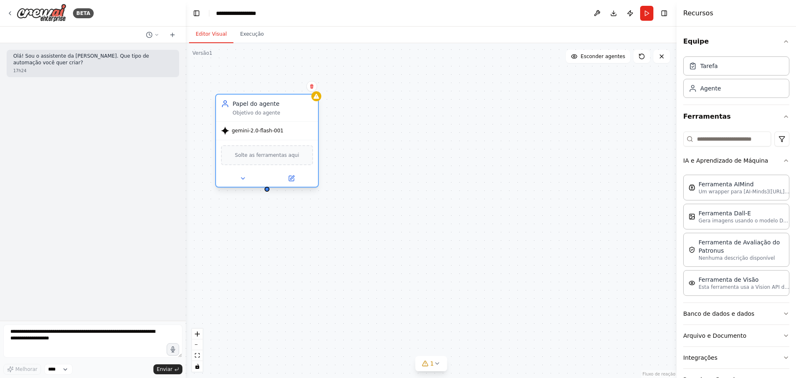
click at [265, 138] on div "gemini-2.0-flash-001" at bounding box center [267, 130] width 102 height 18
click at [243, 156] on font "Solte as ferramentas aqui" at bounding box center [267, 155] width 64 height 6
click at [238, 187] on div "Papel do agente Objetivo do agente gemini-2.0-flash-001 Solte as ferramentas aq…" at bounding box center [267, 141] width 104 height 94
click at [240, 183] on button at bounding box center [242, 178] width 47 height 10
click at [241, 180] on icon at bounding box center [243, 178] width 7 height 7
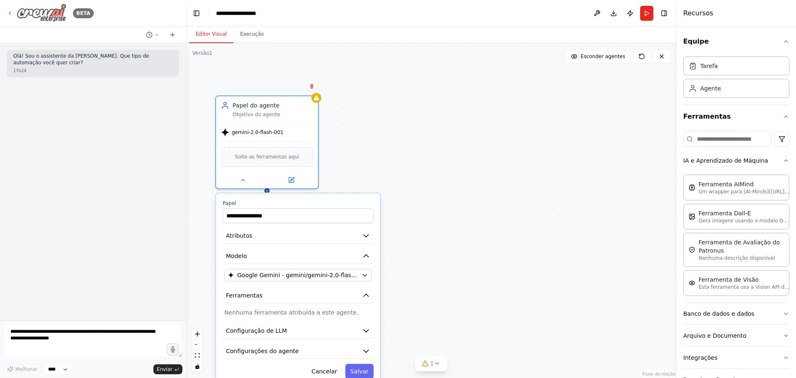
click at [7, 13] on icon at bounding box center [10, 13] width 7 height 7
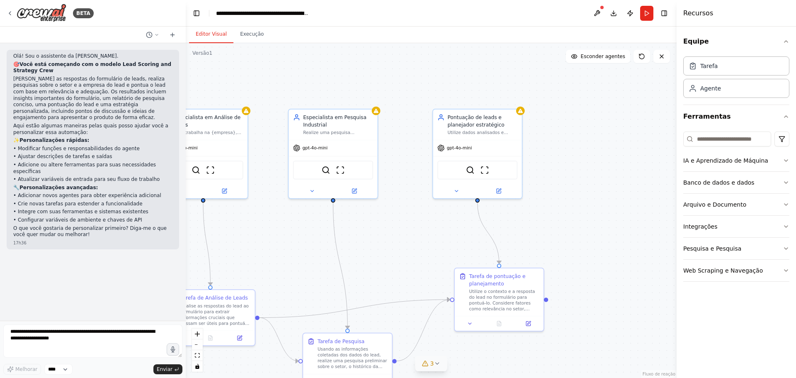
click at [443, 365] on button "3" at bounding box center [431, 363] width 32 height 15
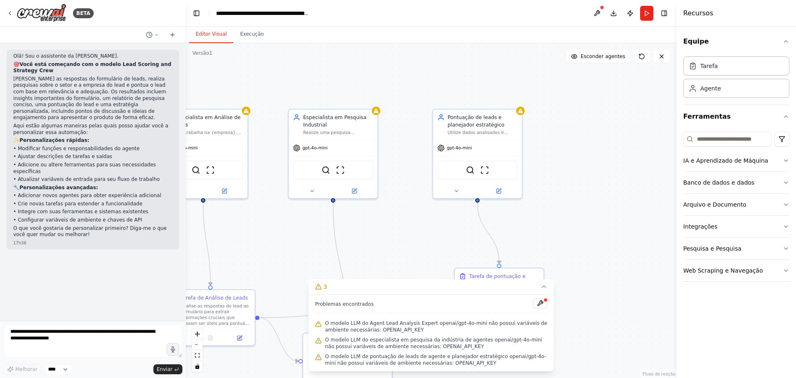
click at [672, 332] on div ".deletable-edge-delete-btn { width: 20px; height: 20px; border: 0px solid #ffff…" at bounding box center [431, 210] width 491 height 334
click at [495, 146] on div "gpt-4o-mini" at bounding box center [477, 146] width 89 height 16
click at [468, 148] on font "gpt-4o-mini" at bounding box center [459, 146] width 25 height 5
click at [445, 147] on div "gpt-4o-mini" at bounding box center [454, 146] width 34 height 7
click at [540, 286] on icon at bounding box center [543, 286] width 7 height 7
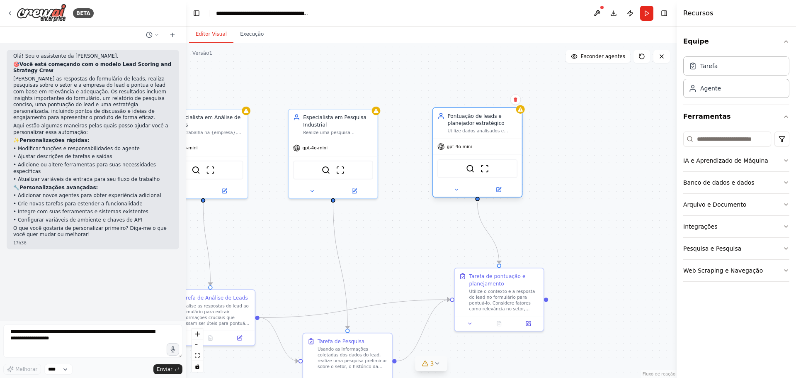
click at [465, 146] on font "gpt-4o-mini" at bounding box center [459, 146] width 25 height 5
click at [462, 153] on div "gpt-4o-mini" at bounding box center [477, 146] width 89 height 16
click at [459, 192] on button at bounding box center [456, 189] width 41 height 9
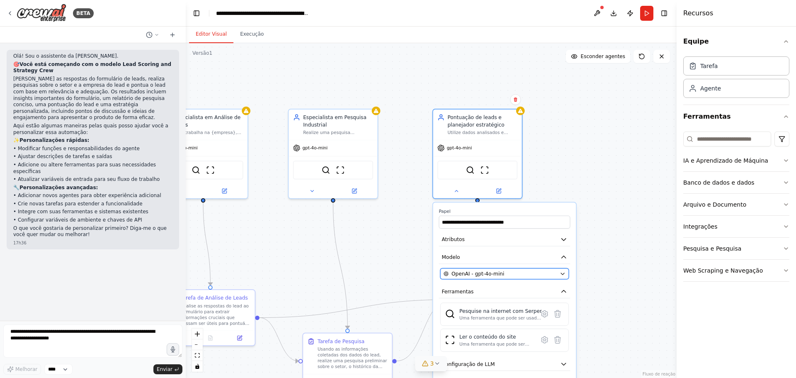
click at [518, 276] on div "OpenAI - gpt-4o-mini" at bounding box center [499, 273] width 113 height 7
click at [562, 274] on icon "button" at bounding box center [562, 274] width 6 height 6
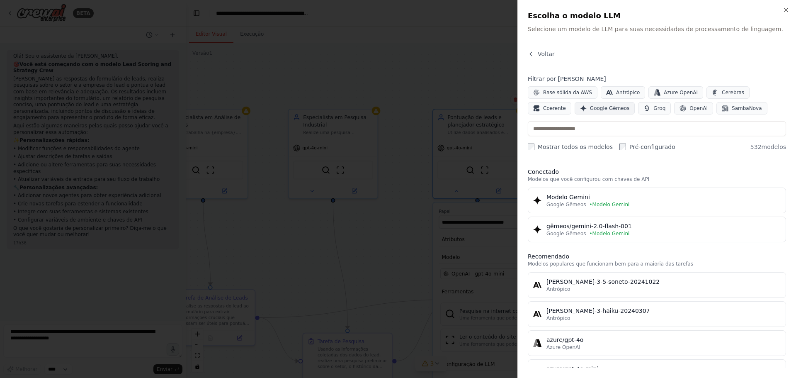
click at [590, 109] on font "Google Gêmeos" at bounding box center [609, 108] width 39 height 6
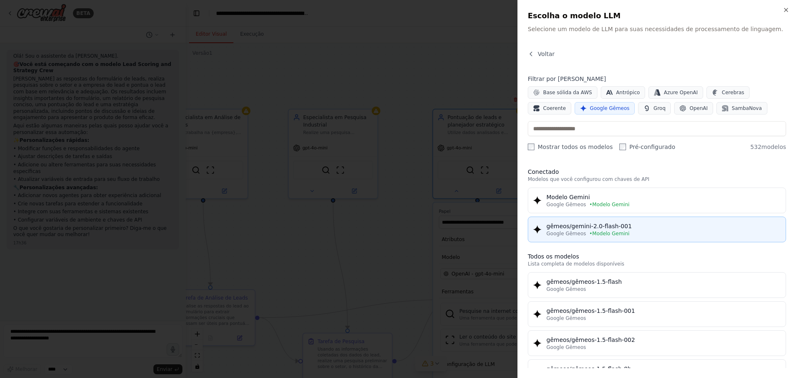
click at [657, 226] on div "gêmeos/gemini-2.0-flash-001" at bounding box center [663, 226] width 234 height 8
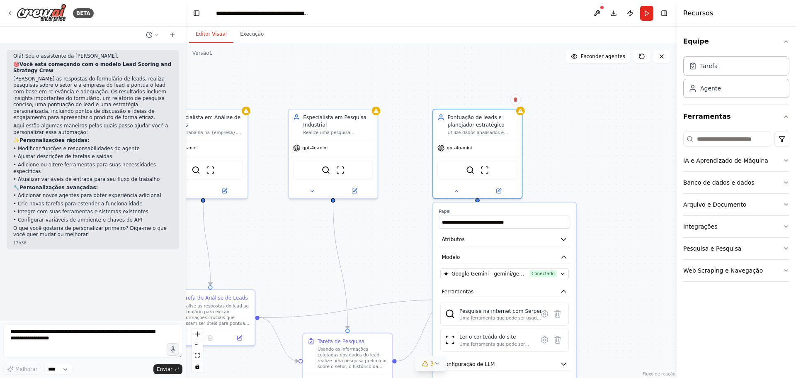
click at [603, 220] on div ".deletable-edge-delete-btn { width: 20px; height: 20px; border: 0px solid #ffff…" at bounding box center [431, 210] width 491 height 334
click at [469, 329] on div "Tarefa de pontuação e planejamento Utilize o contexto e a resposta do lead no f…" at bounding box center [499, 298] width 90 height 64
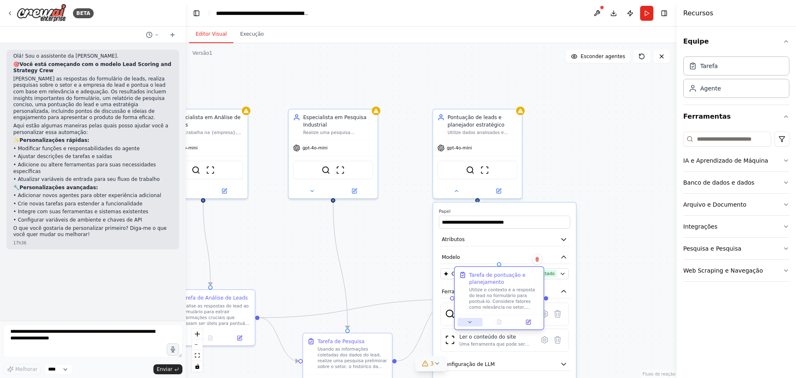
click at [469, 325] on button at bounding box center [469, 321] width 25 height 9
click at [610, 284] on div ".deletable-edge-delete-btn { width: 20px; height: 20px; border: 0px solid #ffff…" at bounding box center [431, 210] width 491 height 334
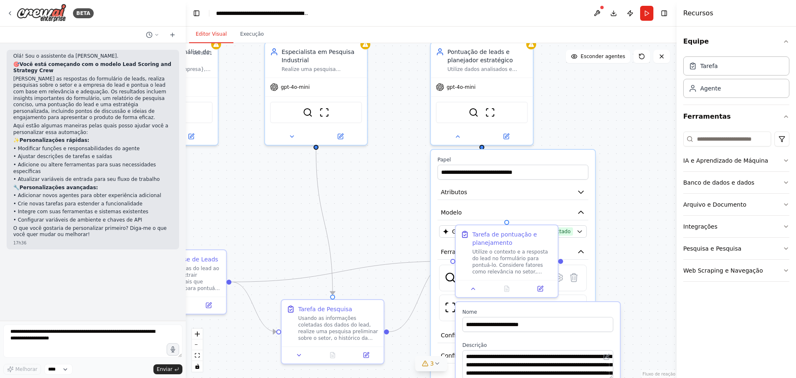
click at [641, 198] on div ".deletable-edge-delete-btn { width: 20px; height: 20px; border: 0px solid #ffff…" at bounding box center [431, 210] width 491 height 334
click at [474, 288] on icon at bounding box center [473, 286] width 7 height 7
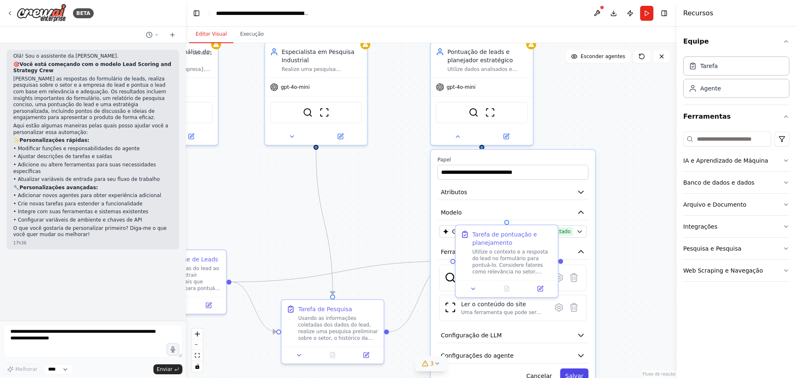
click at [578, 370] on button "Salvar" at bounding box center [574, 375] width 28 height 15
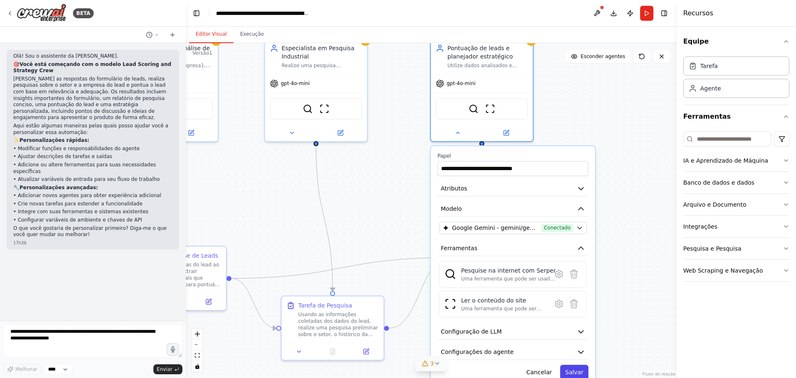
click at [578, 367] on button "Salvar" at bounding box center [574, 371] width 28 height 15
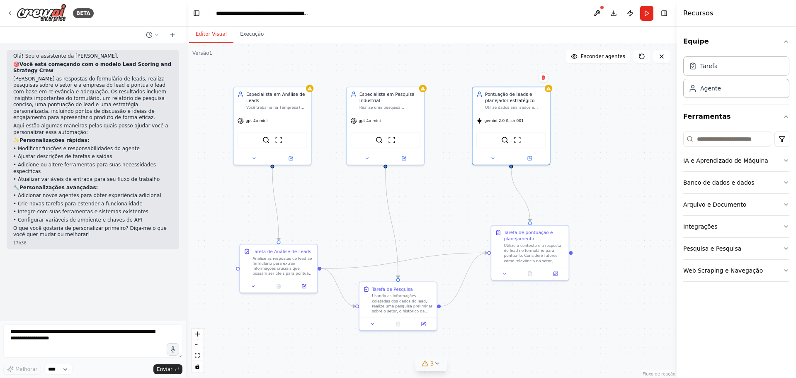
click at [608, 182] on div ".deletable-edge-delete-btn { width: 20px; height: 20px; border: 0px solid #ffff…" at bounding box center [431, 210] width 491 height 334
click at [552, 87] on div at bounding box center [548, 86] width 7 height 7
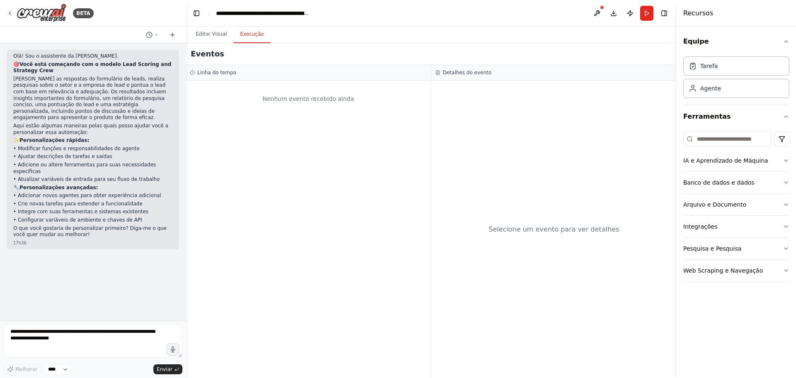
click at [251, 38] on button "Execução" at bounding box center [251, 34] width 37 height 17
click at [205, 36] on font "Editor Visual" at bounding box center [211, 34] width 31 height 6
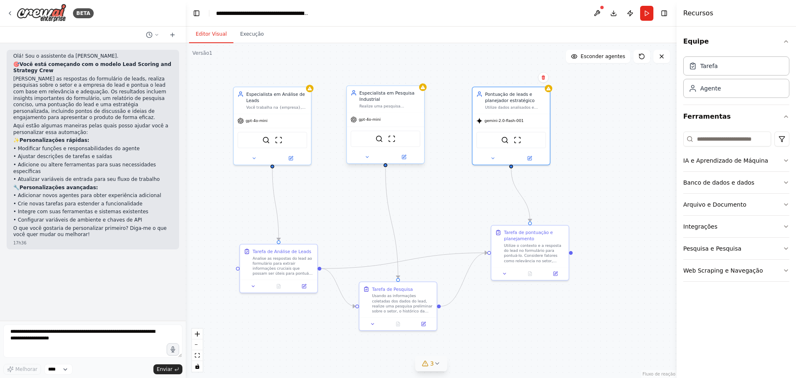
click at [392, 110] on div "Especialista em Pesquisa Industrial Realize uma pesquisa preliminar sobre o set…" at bounding box center [385, 99] width 77 height 27
drag, startPoint x: 421, startPoint y: 98, endPoint x: 395, endPoint y: 109, distance: 28.4
click at [421, 97] on div "Especialista em Pesquisa Industrial Realize uma pesquisa preliminar sobre o set…" at bounding box center [385, 99] width 77 height 27
click at [366, 126] on div "gpt-4o-mini" at bounding box center [385, 120] width 77 height 14
click at [377, 140] on img at bounding box center [378, 138] width 7 height 7
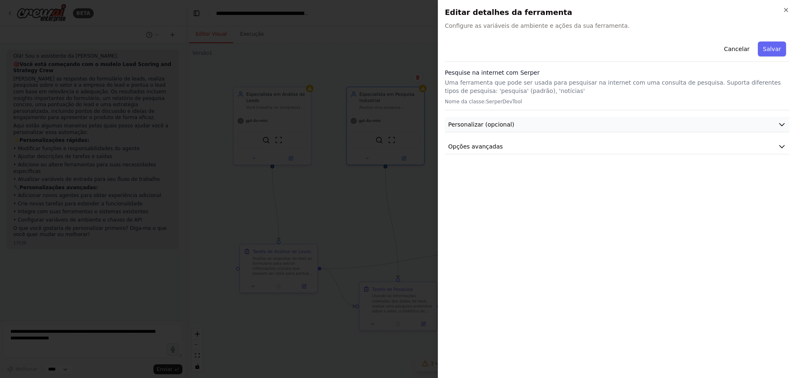
click at [592, 122] on button "Personalizar (opcional)" at bounding box center [617, 124] width 344 height 15
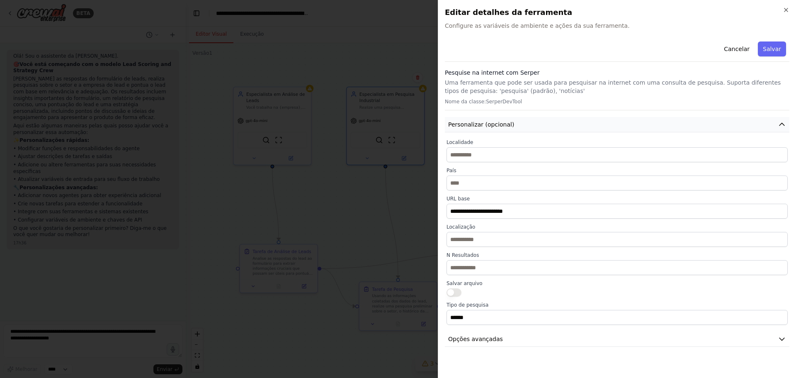
click at [592, 122] on button "Personalizar (opcional)" at bounding box center [617, 124] width 344 height 15
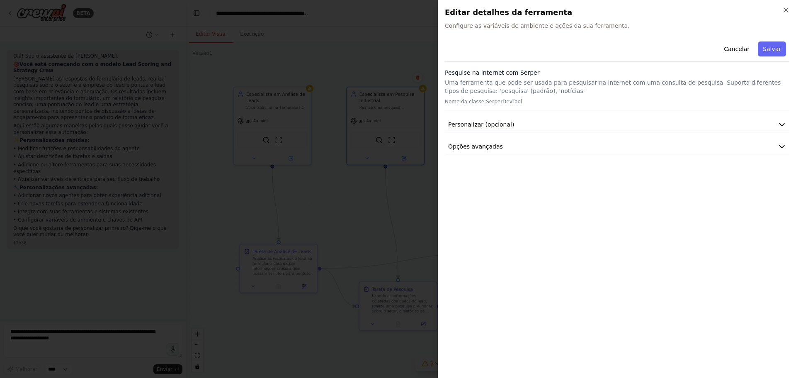
click at [598, 91] on p "Uma ferramenta que pode ser usada para pesquisar na internet com uma consulta d…" at bounding box center [617, 86] width 344 height 17
click at [578, 150] on button "Opções avançadas" at bounding box center [617, 146] width 344 height 15
click at [782, 7] on icon "button" at bounding box center [785, 10] width 7 height 7
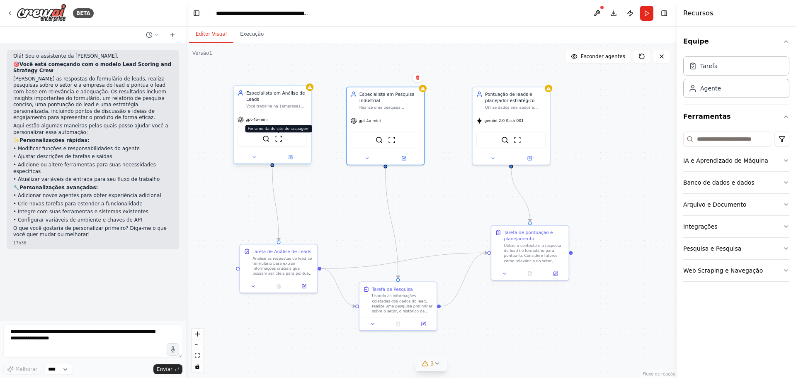
click at [281, 142] on img at bounding box center [278, 138] width 7 height 7
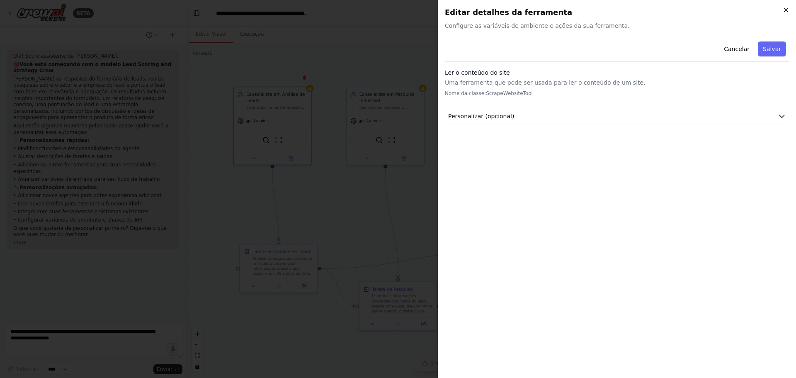
click at [785, 9] on icon "button" at bounding box center [785, 10] width 7 height 7
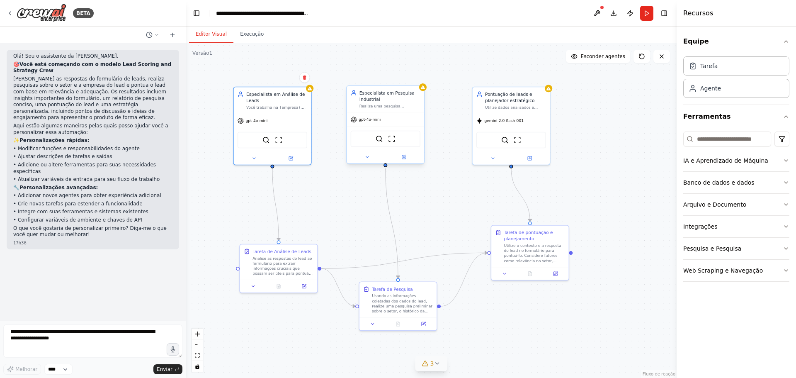
click at [402, 107] on font "Realize uma pesquisa preliminar sobre o setor do lead, o tamanho da empresa e o…" at bounding box center [388, 118] width 58 height 29
click at [365, 157] on icon at bounding box center [366, 156] width 5 height 5
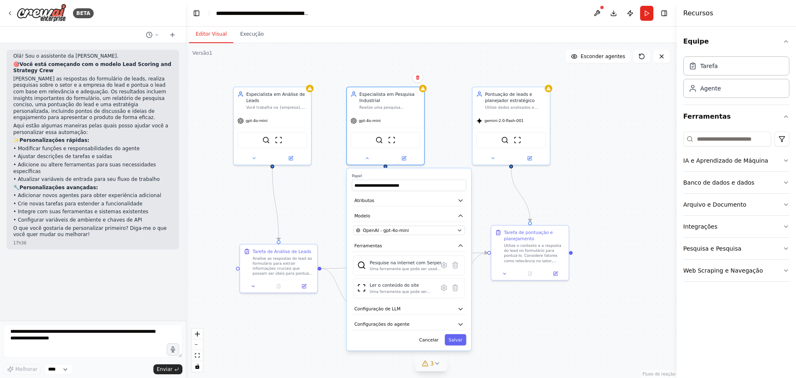
click at [517, 335] on div ".deletable-edge-delete-btn { width: 20px; height: 20px; border: 0px solid #ffff…" at bounding box center [431, 210] width 491 height 334
click at [639, 281] on div ".deletable-edge-delete-btn { width: 20px; height: 20px; border: 0px solid #ffff…" at bounding box center [431, 210] width 491 height 334
click at [650, 6] on button "Correr" at bounding box center [646, 13] width 13 height 15
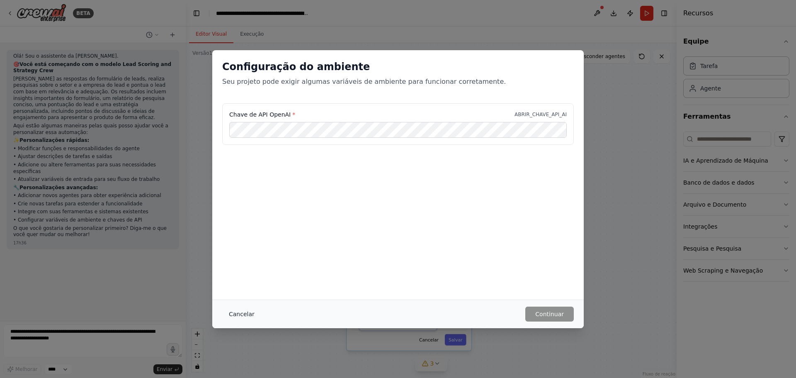
click at [239, 312] on font "Cancelar" at bounding box center [242, 313] width 26 height 7
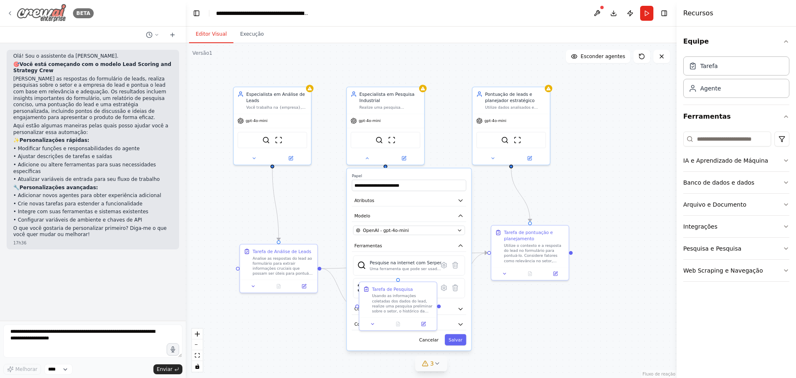
click at [10, 12] on icon at bounding box center [10, 13] width 7 height 7
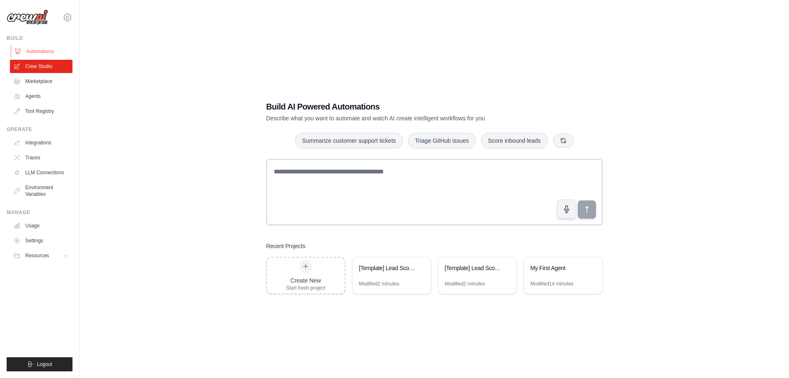
click at [56, 50] on link "Automations" at bounding box center [42, 51] width 63 height 13
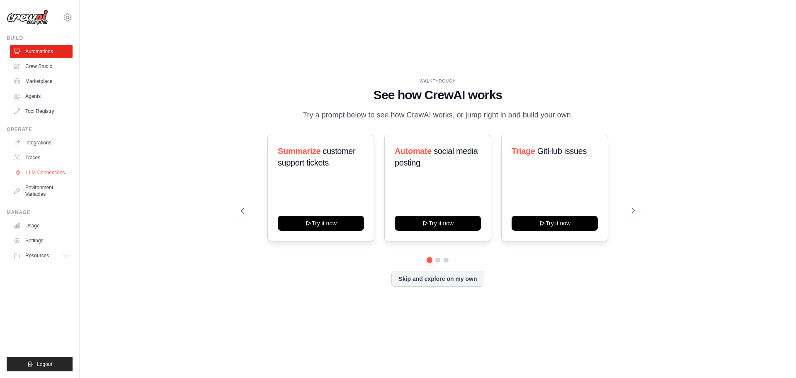
click at [50, 167] on link "LLM Connections" at bounding box center [42, 172] width 63 height 13
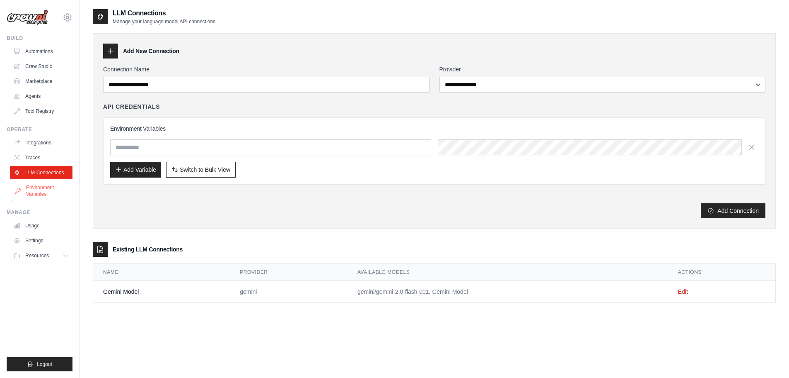
click at [43, 195] on link "Environment Variables" at bounding box center [42, 191] width 63 height 20
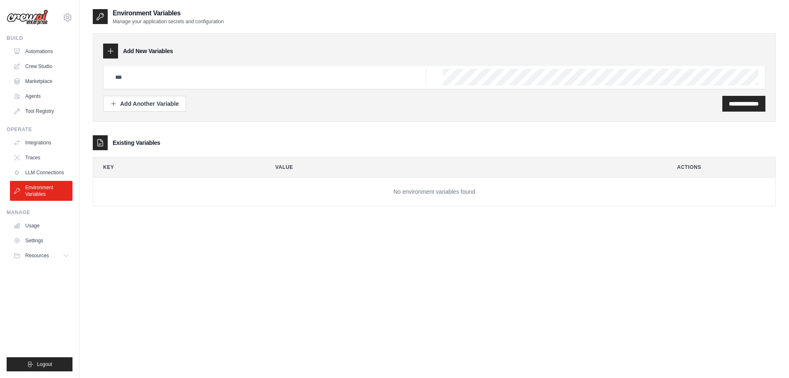
click at [42, 150] on ul "Integrations Traces LLM Connections Environment Variables" at bounding box center [41, 168] width 63 height 65
click at [41, 156] on link "Traces" at bounding box center [42, 157] width 63 height 13
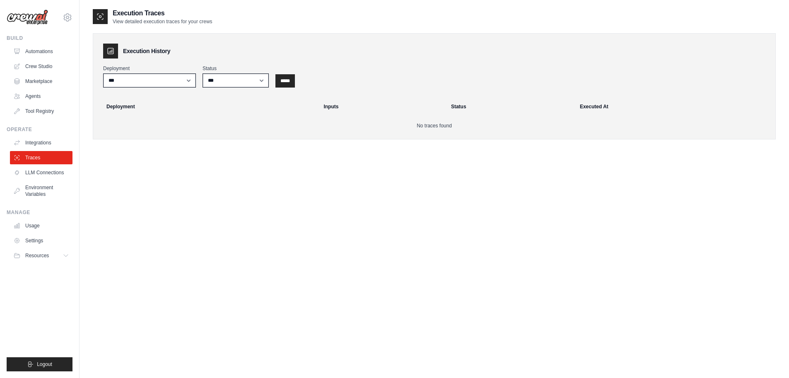
click at [177, 88] on div "Execution History Deployment *** Status *** ********* ******* ***** ***** Deplo…" at bounding box center [434, 86] width 683 height 106
click at [176, 81] on select "***" at bounding box center [149, 80] width 93 height 14
click at [202, 199] on div "Execution Traces View detailed execution traces for your crews Execution Histor…" at bounding box center [434, 197] width 683 height 378
click at [22, 140] on link "Integrations" at bounding box center [42, 142] width 63 height 13
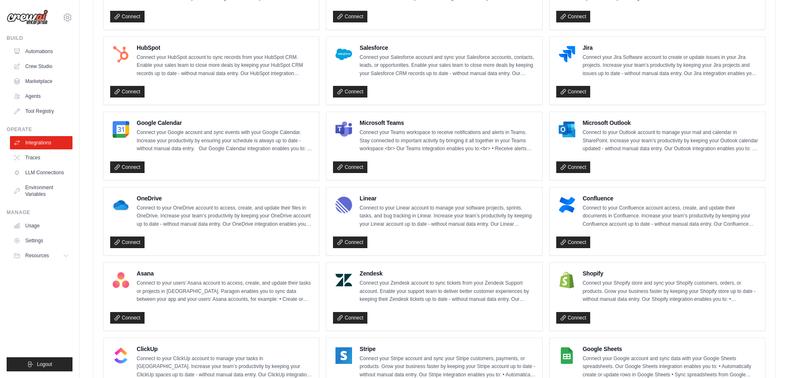
scroll to position [332, 0]
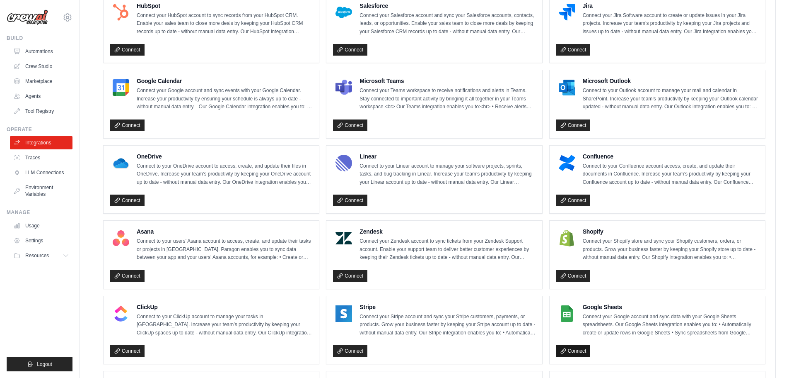
click at [578, 353] on link "Connect" at bounding box center [574, 351] width 34 height 12
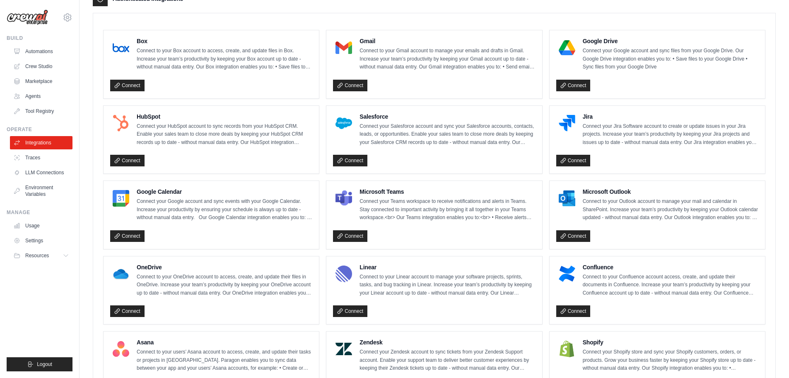
scroll to position [207, 0]
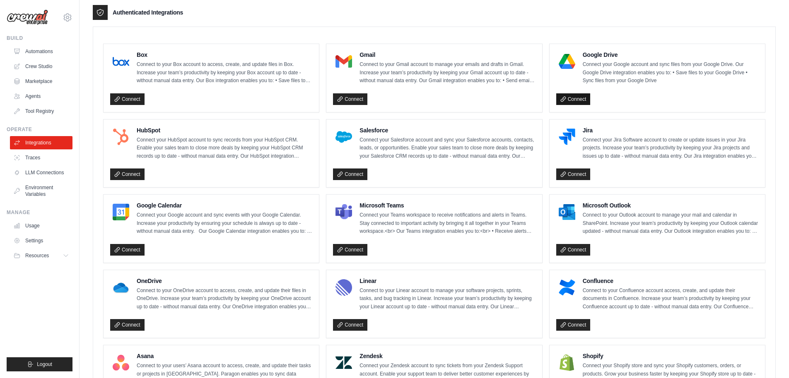
click at [576, 99] on link "Connect" at bounding box center [574, 99] width 34 height 12
click at [37, 55] on link "Automations" at bounding box center [42, 51] width 63 height 13
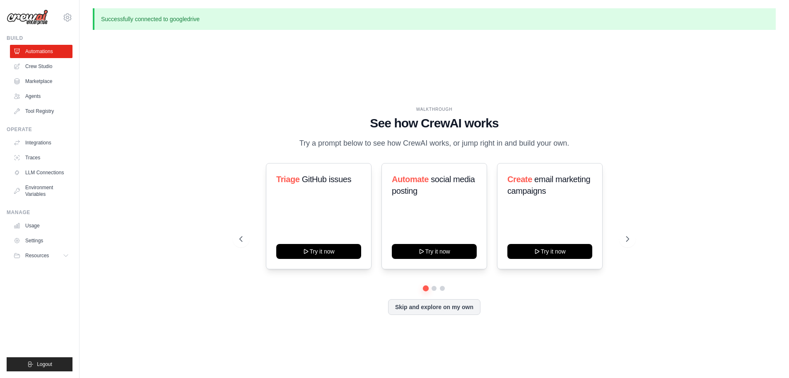
click at [237, 150] on div "WALKTHROUGH See how [PERSON_NAME] works Try a prompt below to see how [PERSON_N…" at bounding box center [435, 216] width 410 height 221
click at [56, 143] on link "Integrations" at bounding box center [42, 142] width 63 height 13
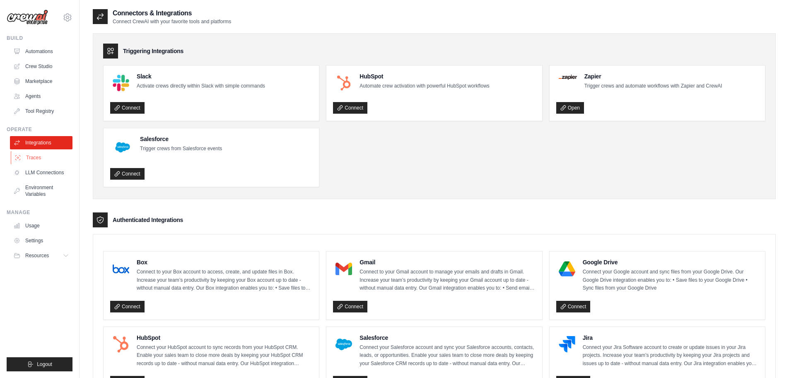
click at [48, 158] on link "Traces" at bounding box center [42, 157] width 63 height 13
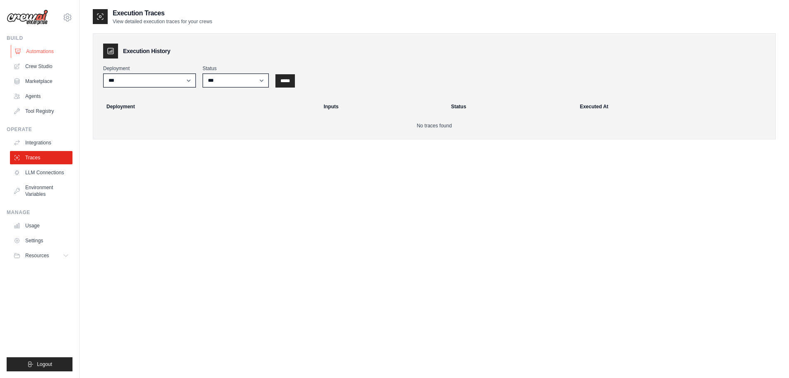
click at [48, 51] on link "Automations" at bounding box center [42, 51] width 63 height 13
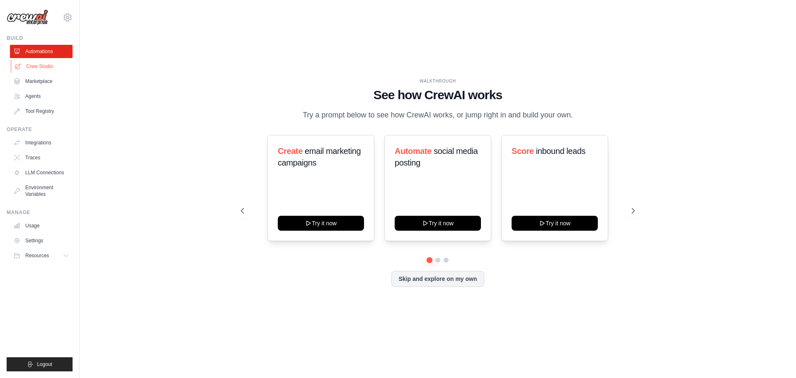
click at [44, 64] on link "Crew Studio" at bounding box center [42, 66] width 63 height 13
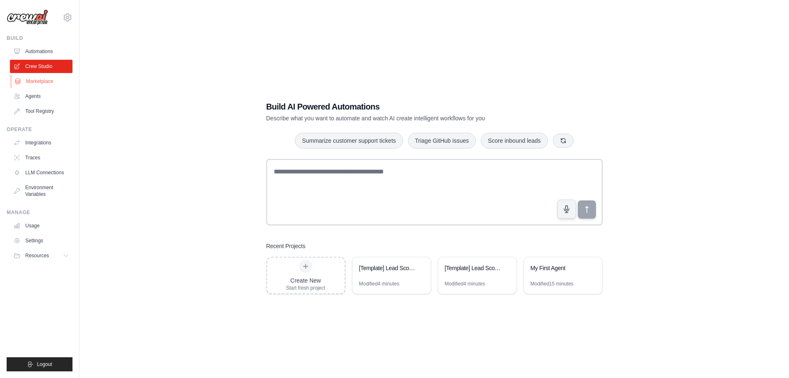
click at [58, 84] on link "Marketplace" at bounding box center [42, 81] width 63 height 13
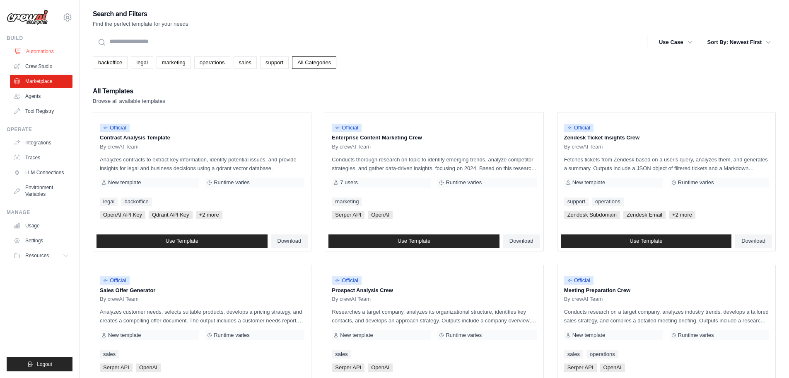
click at [50, 49] on link "Automations" at bounding box center [42, 51] width 63 height 13
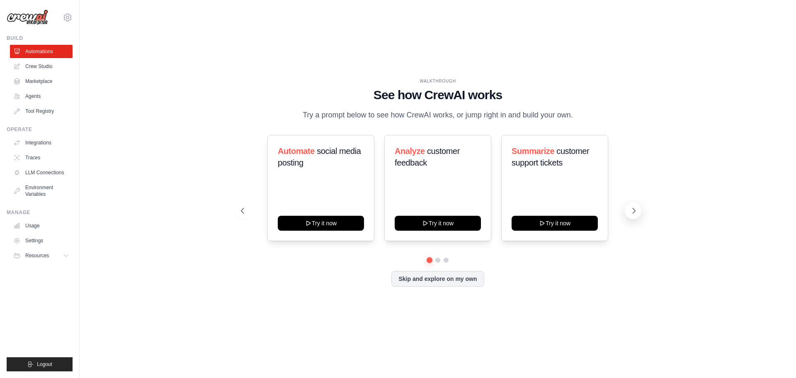
click at [630, 208] on icon at bounding box center [633, 210] width 8 height 8
click at [244, 211] on icon at bounding box center [241, 210] width 8 height 8
click at [451, 224] on button "Try it now" at bounding box center [438, 222] width 86 height 15
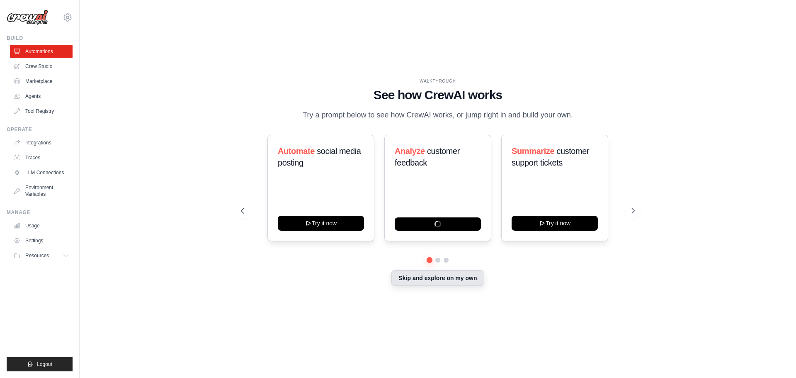
click at [430, 276] on button "Skip and explore on my own" at bounding box center [437, 278] width 92 height 16
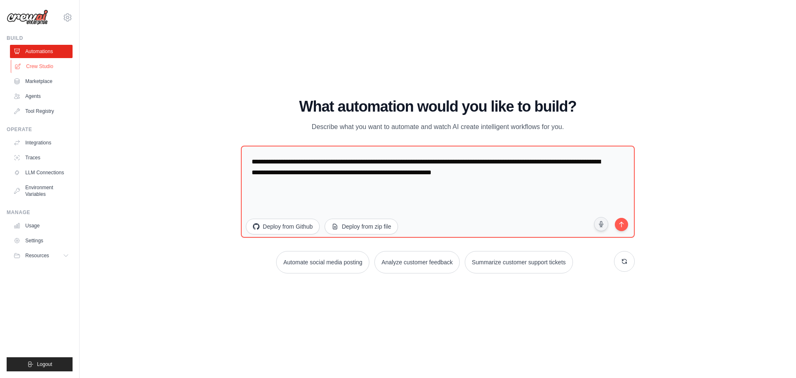
click at [54, 68] on link "Crew Studio" at bounding box center [42, 66] width 63 height 13
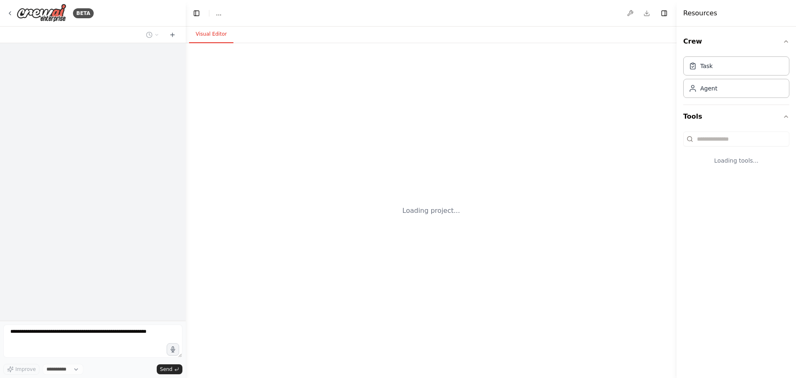
select select "****"
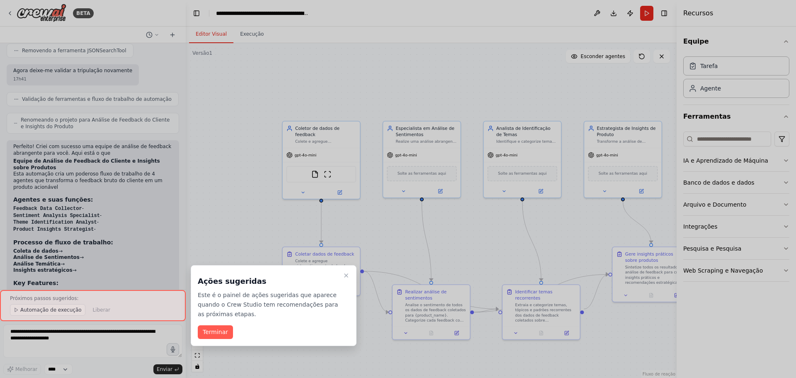
scroll to position [745, 0]
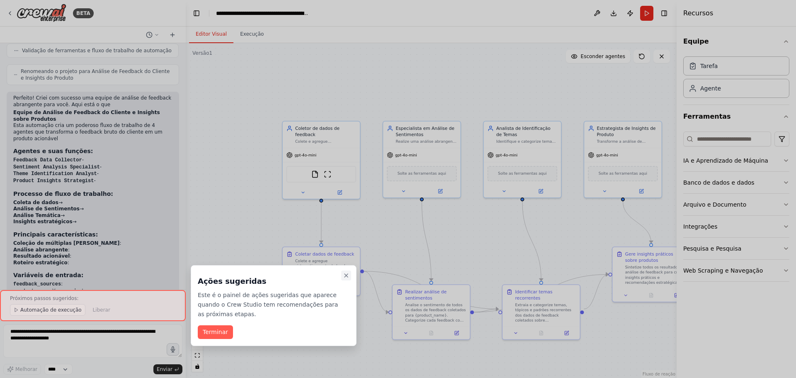
click at [347, 271] on button "Passo a passo detalhado" at bounding box center [346, 275] width 10 height 10
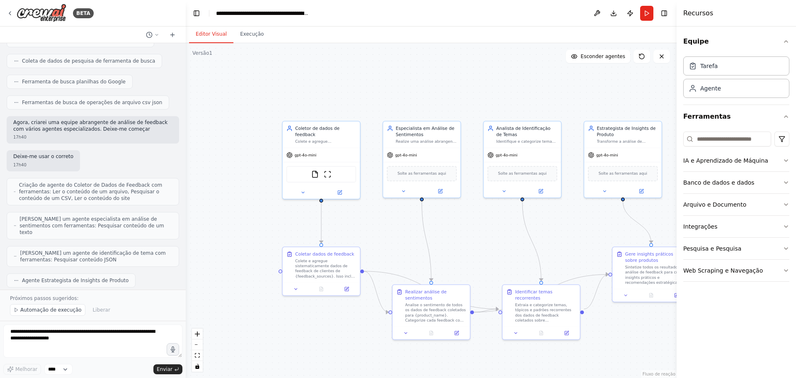
scroll to position [138, 0]
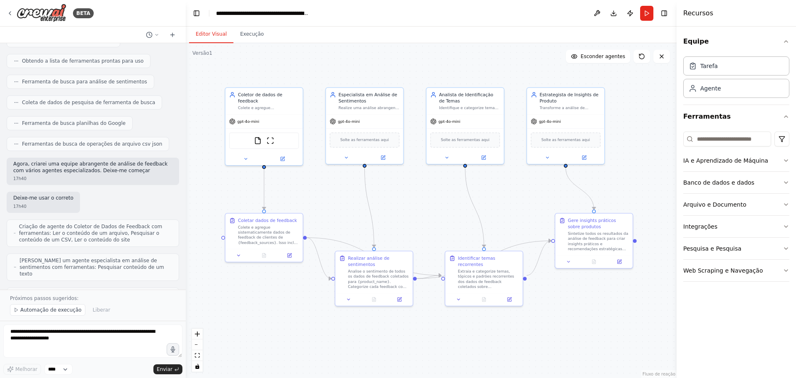
drag, startPoint x: 483, startPoint y: 250, endPoint x: 430, endPoint y: 220, distance: 61.2
click at [430, 220] on div ".deletable-edge-delete-btn { width: 20px; height: 20px; border: 0px solid #ffff…" at bounding box center [431, 210] width 491 height 334
drag, startPoint x: 494, startPoint y: 269, endPoint x: 502, endPoint y: 222, distance: 48.4
click at [502, 222] on font "Extraia e categorize temas, tópicos e padrões recorrentes dos dados de feedback…" at bounding box center [493, 260] width 59 height 85
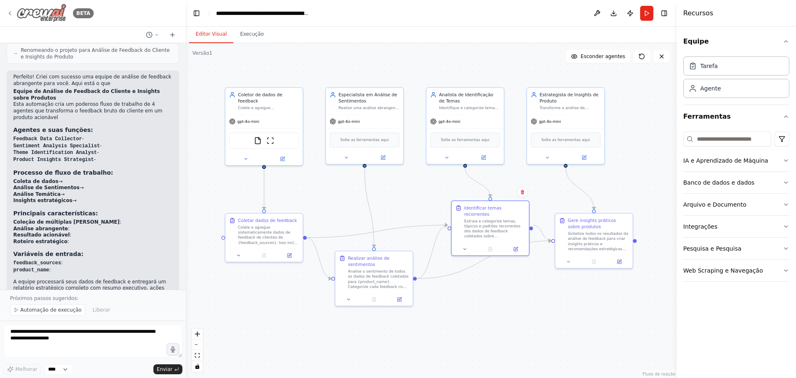
click at [9, 9] on div "BETA" at bounding box center [50, 13] width 87 height 19
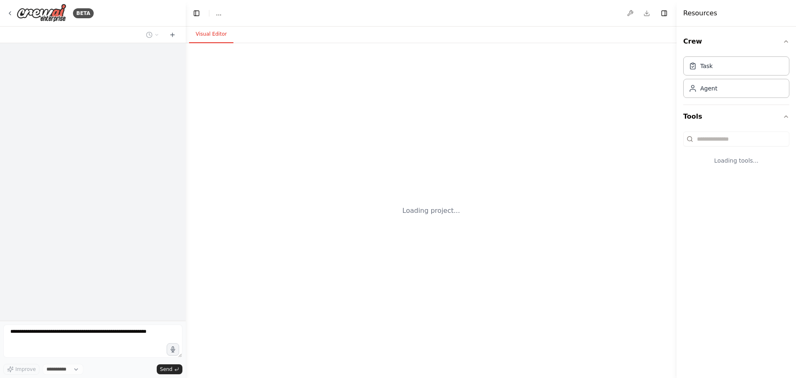
select select "****"
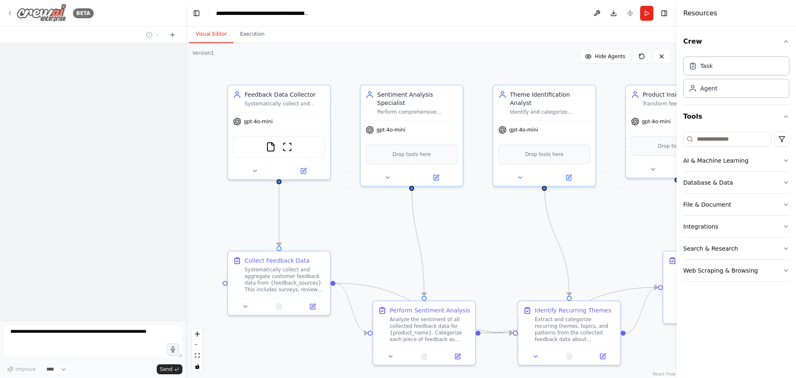
click at [50, 14] on img at bounding box center [42, 13] width 50 height 19
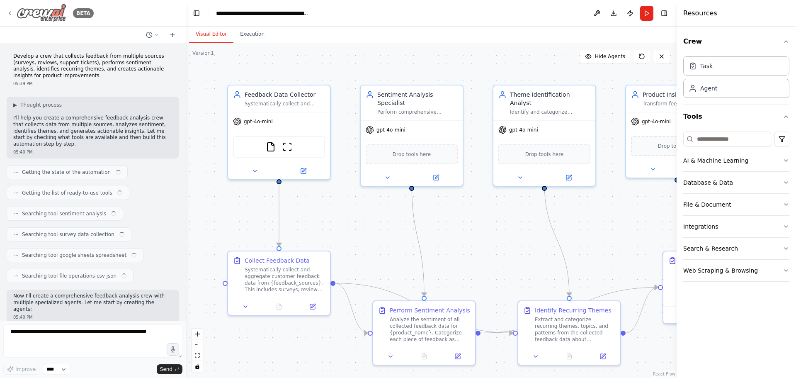
scroll to position [841, 0]
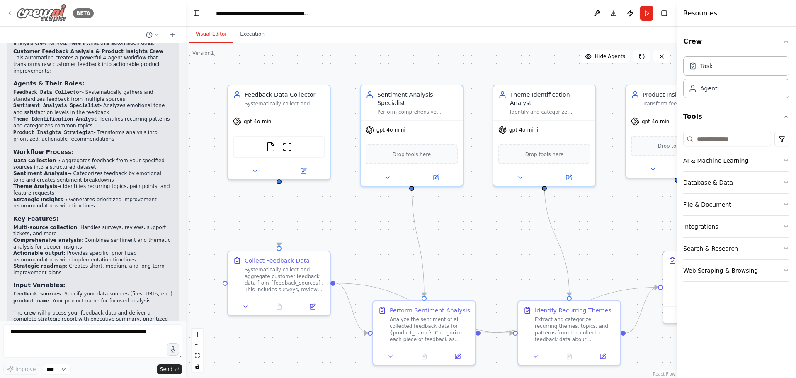
click at [7, 9] on div "BETA" at bounding box center [50, 13] width 87 height 19
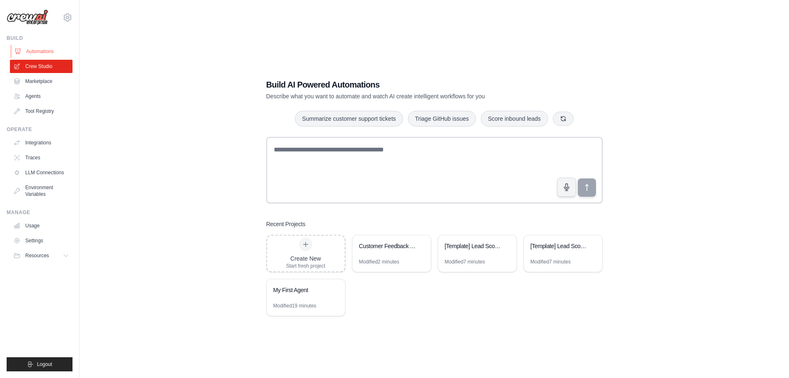
click at [51, 48] on link "Automations" at bounding box center [42, 51] width 63 height 13
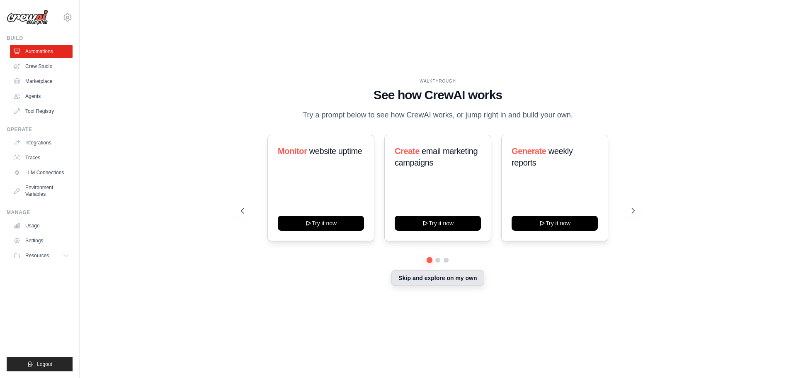
click at [459, 283] on button "Skip and explore on my own" at bounding box center [437, 278] width 92 height 16
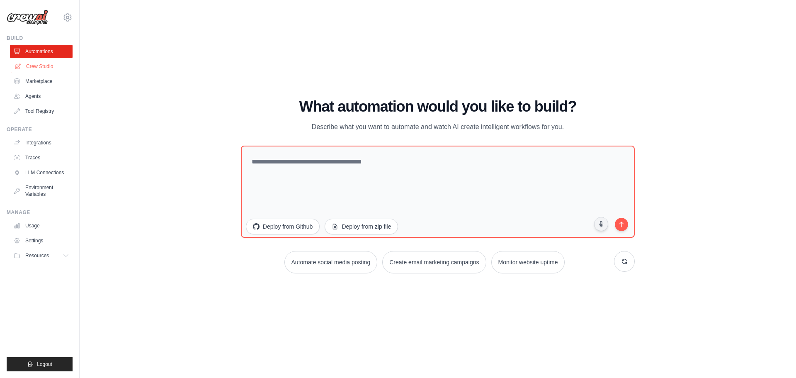
click at [44, 70] on link "Crew Studio" at bounding box center [42, 66] width 63 height 13
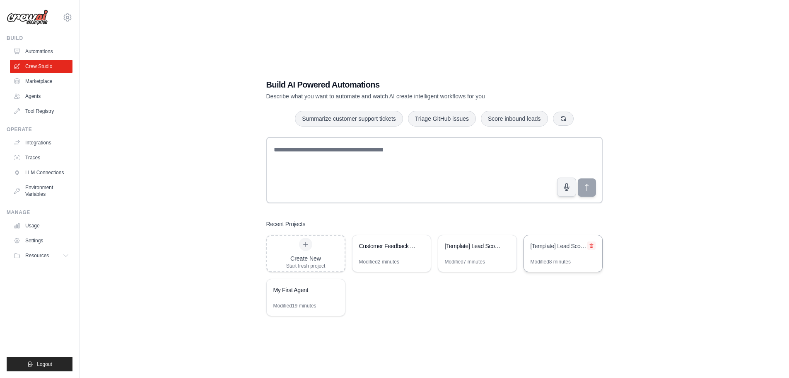
click at [594, 247] on button at bounding box center [592, 245] width 8 height 8
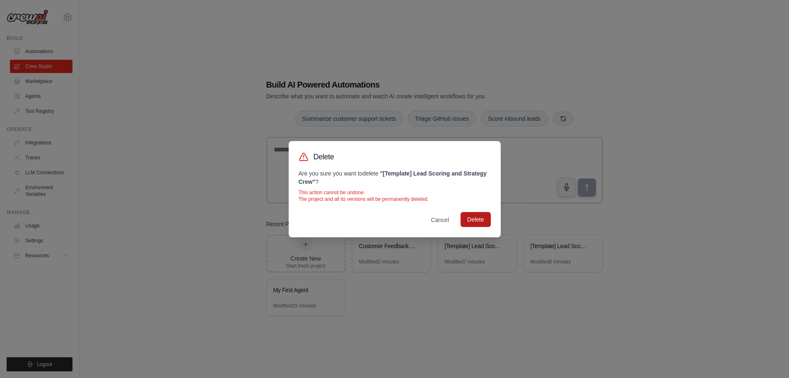
click at [483, 223] on button "Delete" at bounding box center [476, 219] width 30 height 15
click at [687, 136] on div "Delete Are you sure you want to delete " [Template] Lead Scoring and Strategy C…" at bounding box center [394, 189] width 789 height 378
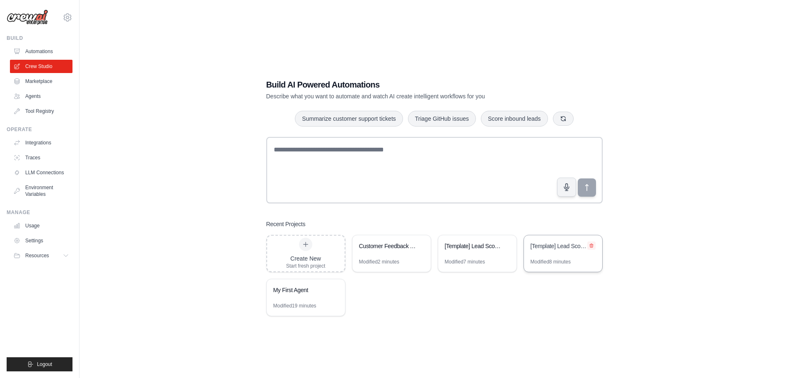
click at [591, 245] on icon at bounding box center [591, 245] width 3 height 4
click at [588, 245] on button at bounding box center [592, 245] width 8 height 8
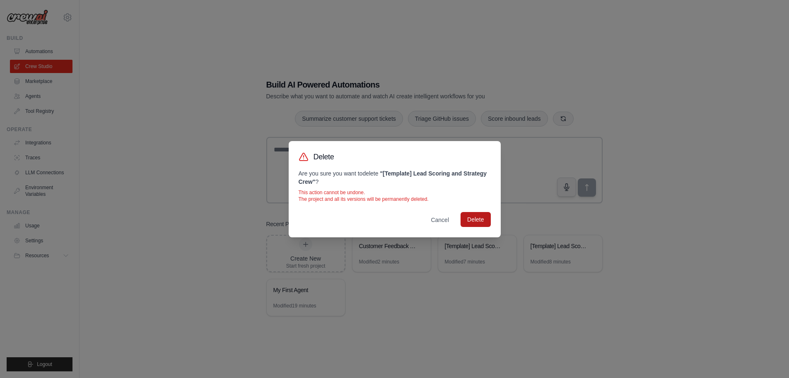
click at [474, 215] on button "Delete" at bounding box center [476, 219] width 30 height 15
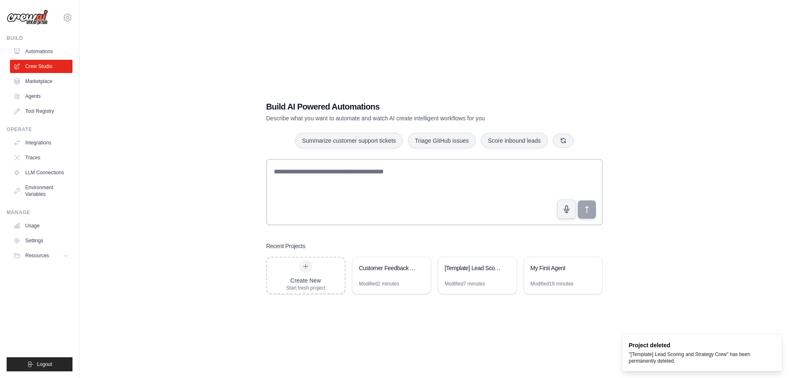
click at [631, 223] on div "Build AI Powered Automations Describe what you want to automate and watch AI cr…" at bounding box center [434, 197] width 683 height 378
click at [508, 265] on icon at bounding box center [505, 267] width 5 height 5
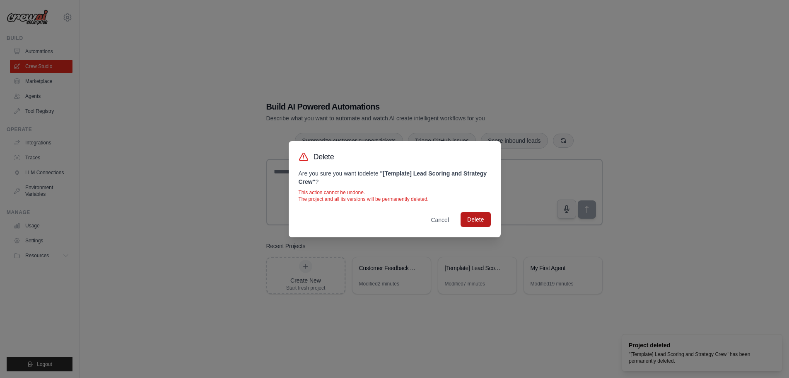
click at [477, 222] on button "Delete" at bounding box center [476, 219] width 30 height 15
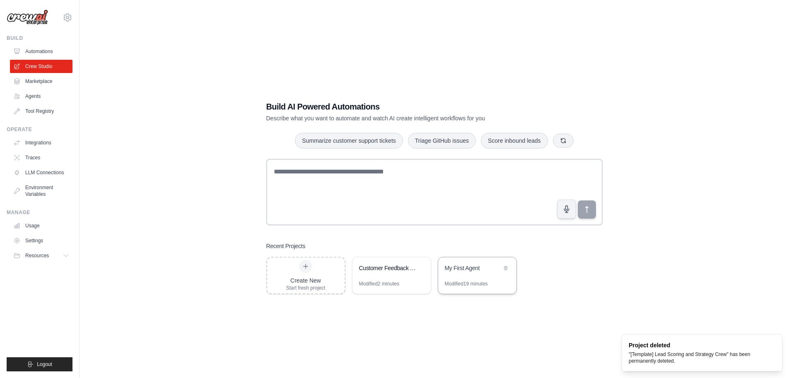
click at [472, 285] on div "Modified 19 minutes" at bounding box center [466, 283] width 43 height 7
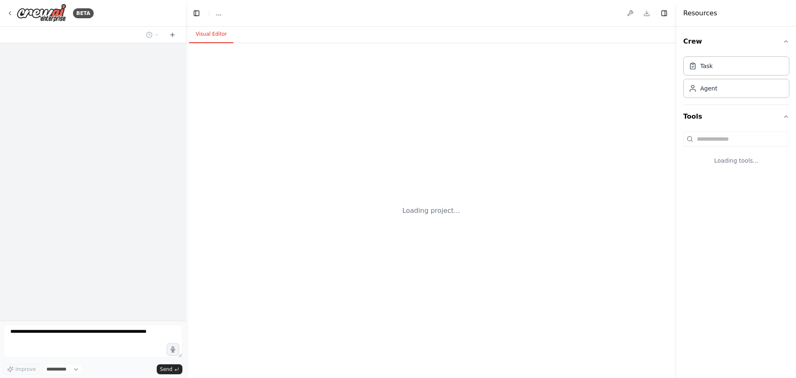
select select "****"
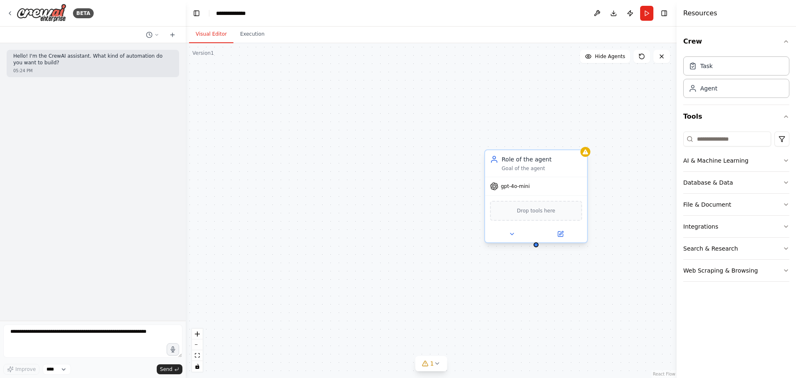
click at [547, 189] on div "gpt-4o-mini" at bounding box center [536, 186] width 102 height 18
click at [518, 189] on span "gpt-4o-mini" at bounding box center [515, 186] width 29 height 7
click at [560, 187] on div "gpt-4o-mini" at bounding box center [536, 186] width 102 height 18
click at [515, 235] on icon at bounding box center [511, 233] width 7 height 7
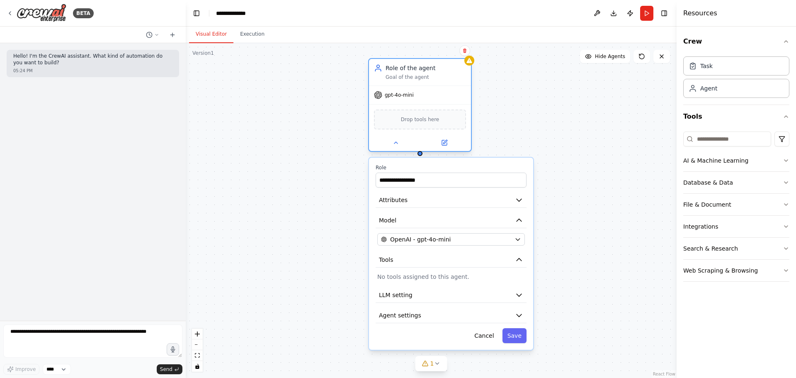
drag, startPoint x: 557, startPoint y: 164, endPoint x: 438, endPoint y: 76, distance: 147.2
click at [438, 76] on div "Role of the agent Goal of the agent" at bounding box center [425, 72] width 80 height 17
click at [467, 245] on button "OpenAI - gpt-4o-mini" at bounding box center [451, 239] width 148 height 12
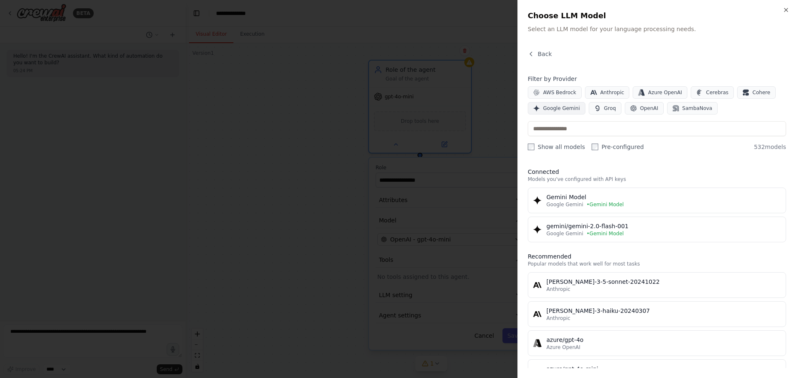
click at [562, 105] on span "Google Gemini" at bounding box center [561, 108] width 37 height 7
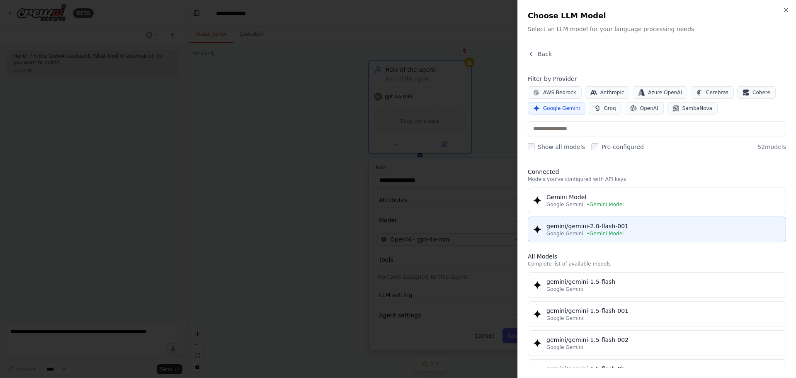
click at [654, 235] on div "Google Gemini • Gemini Model" at bounding box center [663, 233] width 234 height 7
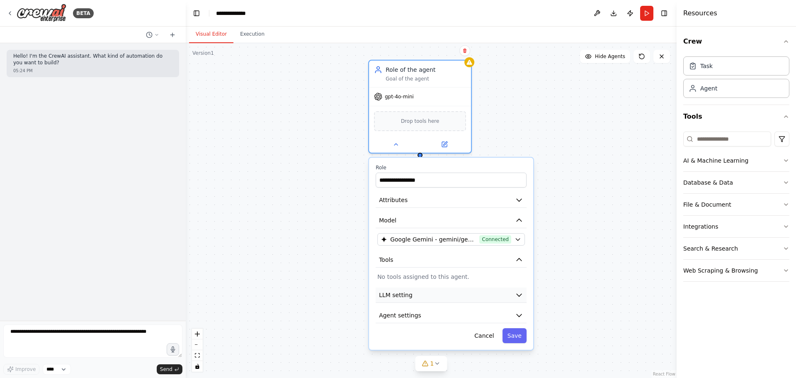
click at [460, 288] on button "LLM setting" at bounding box center [450, 294] width 151 height 15
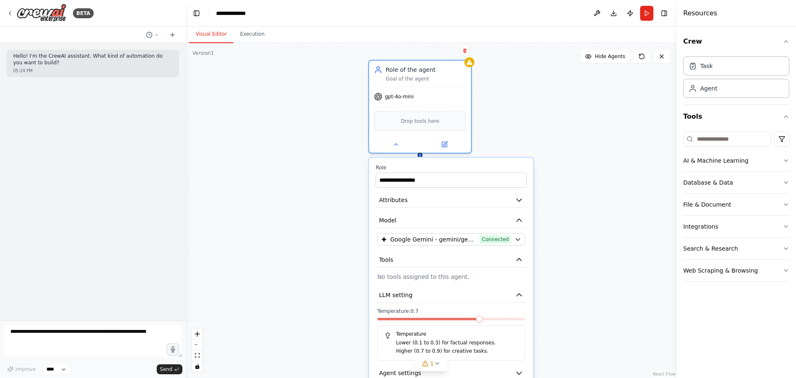
click at [453, 346] on p "Lower (0.1 to 0.3) for factual responses." at bounding box center [457, 343] width 122 height 8
click at [377, 322] on span at bounding box center [380, 318] width 7 height 7
click at [493, 264] on button "Tools" at bounding box center [450, 259] width 151 height 15
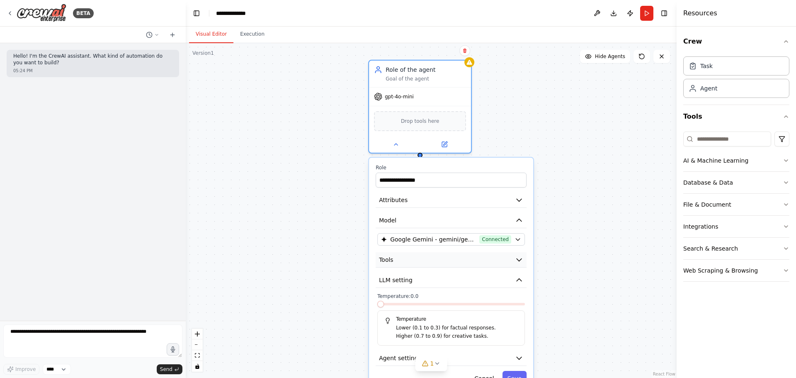
click at [493, 264] on button "Tools" at bounding box center [450, 259] width 151 height 15
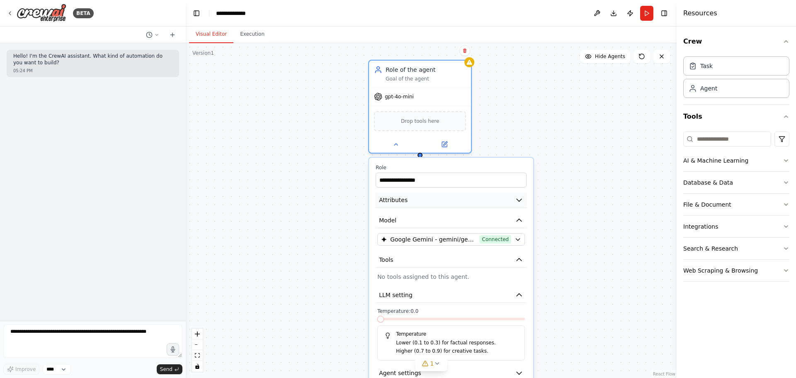
click at [453, 202] on button "Attributes" at bounding box center [450, 199] width 151 height 15
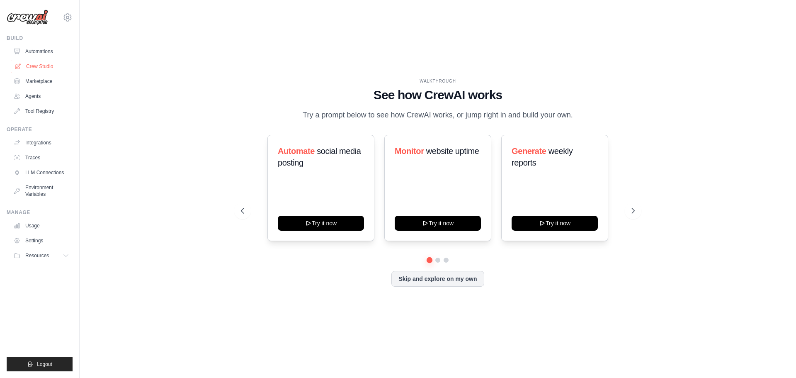
click at [52, 63] on link "Crew Studio" at bounding box center [42, 66] width 63 height 13
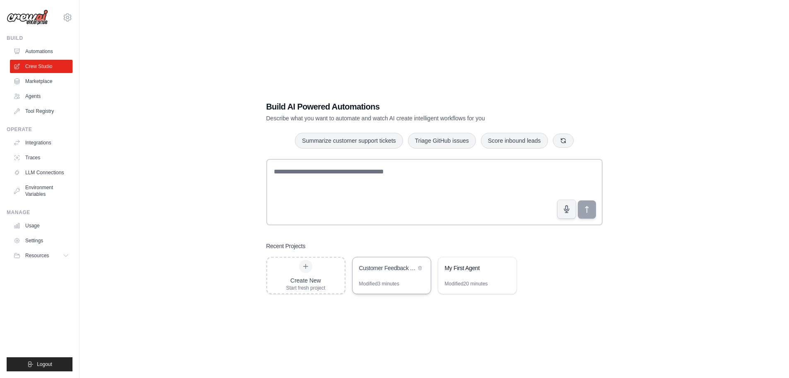
click at [402, 281] on div "Modified 3 minutes" at bounding box center [392, 286] width 78 height 13
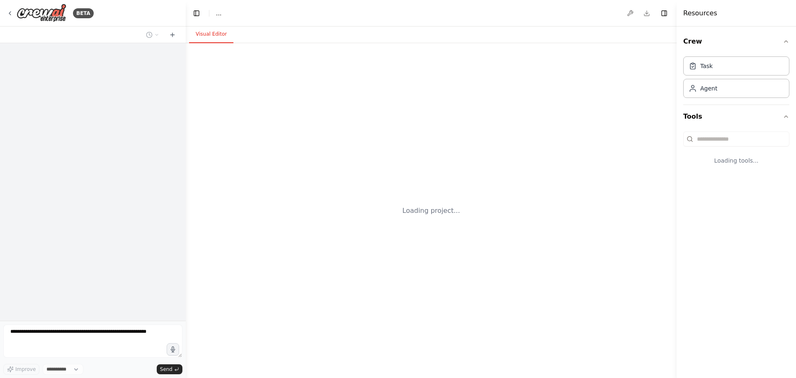
select select "****"
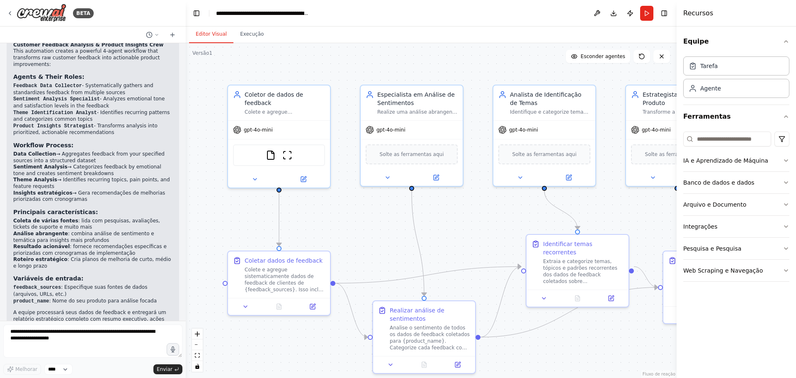
scroll to position [861, 0]
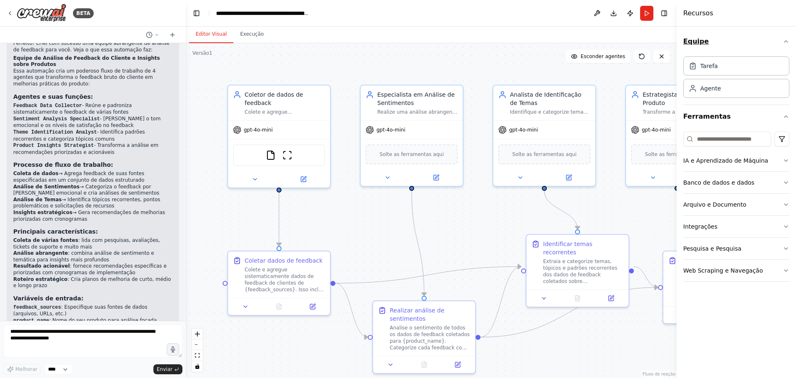
click at [772, 32] on button "Equipe" at bounding box center [736, 41] width 106 height 23
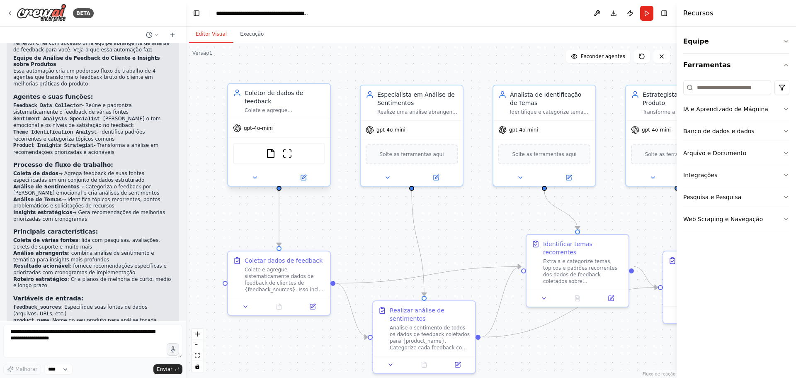
click at [266, 107] on div "Coletor de dados de feedback Colete e agregue sistematicamente dados de feedbac…" at bounding box center [279, 101] width 102 height 35
click at [251, 173] on button at bounding box center [254, 177] width 47 height 10
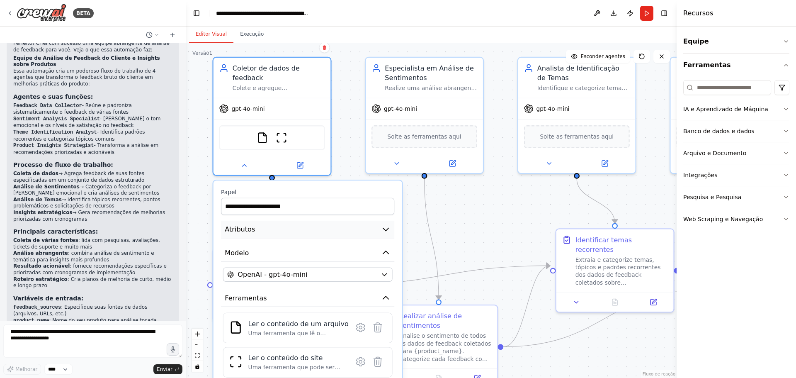
click at [327, 220] on button "Atributos" at bounding box center [307, 229] width 173 height 18
